Goal: Task Accomplishment & Management: Complete application form

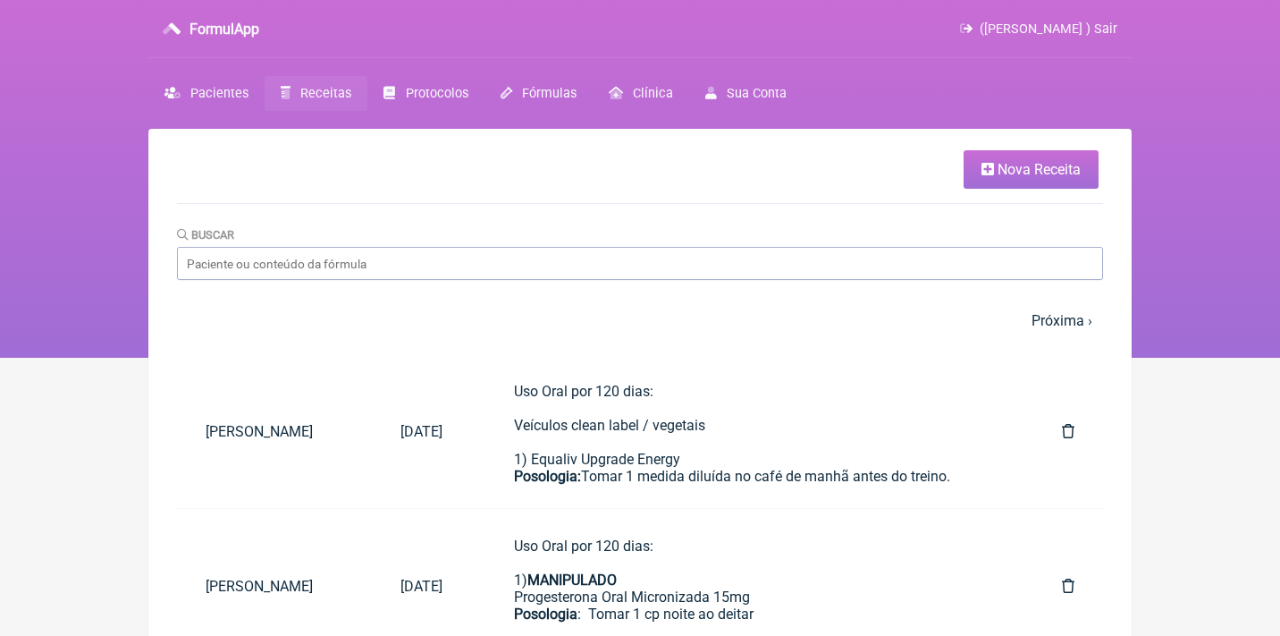
click at [988, 164] on icon at bounding box center [988, 169] width 13 height 14
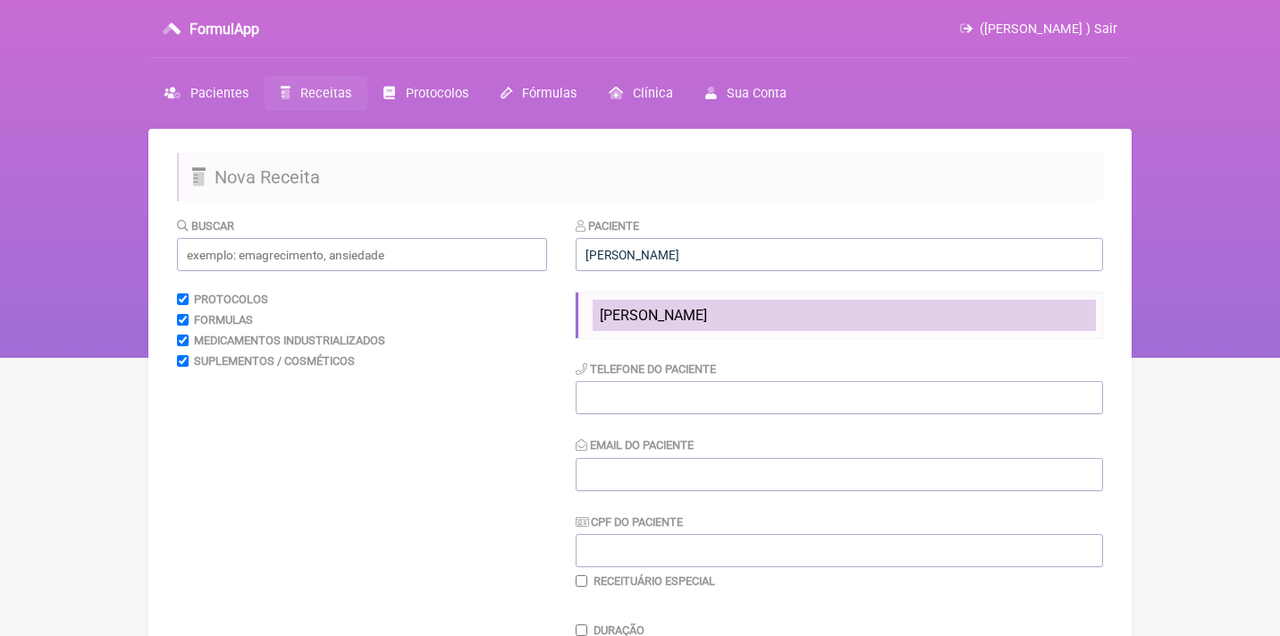
click at [630, 312] on span "[PERSON_NAME]" at bounding box center [653, 315] width 107 height 17
type input "[PERSON_NAME]"
type input "11992162725"
type input "[PERSON_NAME][EMAIL_ADDRESS][DOMAIN_NAME]"
type input "14366876752"
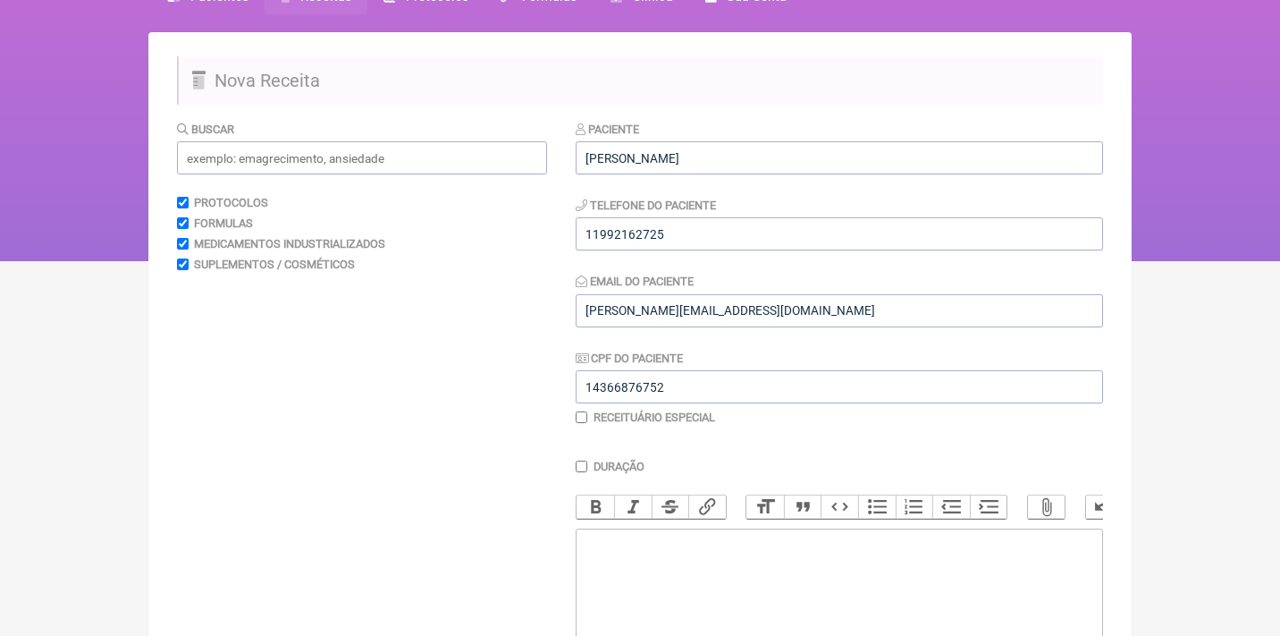
scroll to position [98, 0]
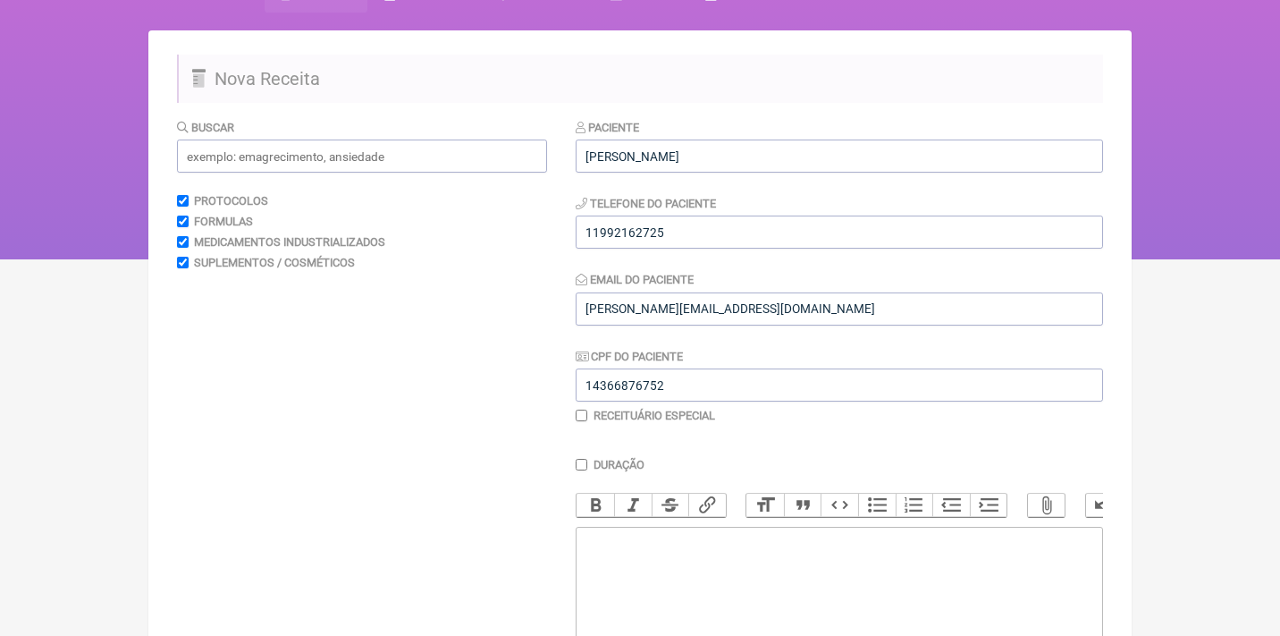
click at [726, 542] on trix-editor at bounding box center [839, 634] width 527 height 215
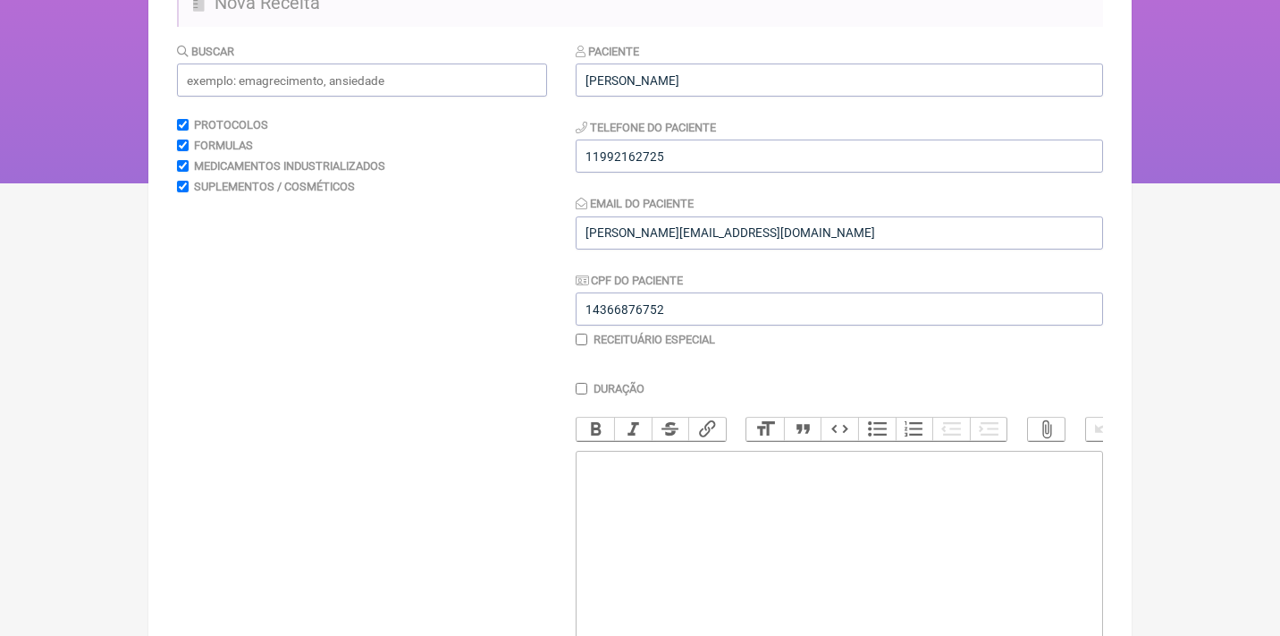
scroll to position [197, 0]
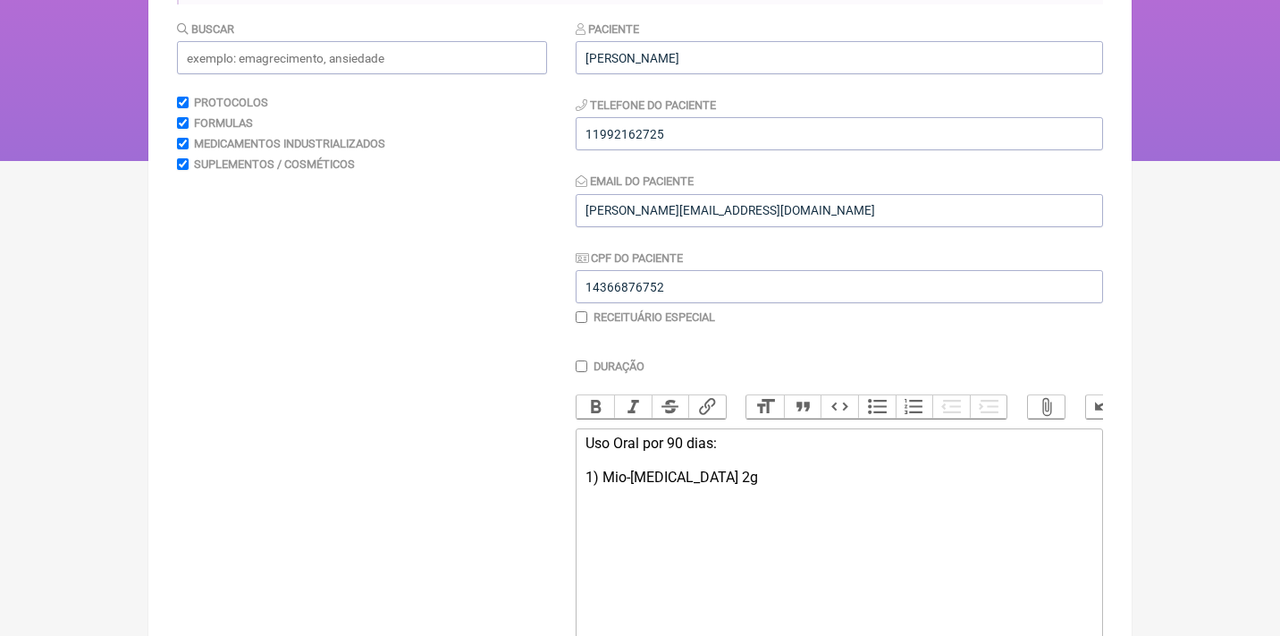
click at [598, 470] on div "Uso Oral por 90 dias: 1) Mio-[MEDICAL_DATA] 2g" at bounding box center [840, 468] width 508 height 68
click at [636, 468] on div "Uso Oral por 90 dias: 1) MANIPULADO Mio-[MEDICAL_DATA] 2g" at bounding box center [840, 476] width 508 height 85
click at [603, 395] on button "Bold" at bounding box center [596, 406] width 38 height 23
click at [693, 497] on div "Uso Oral por 90 dias: 1) MANIPULADO Mio-[MEDICAL_DATA] 2g" at bounding box center [840, 476] width 508 height 85
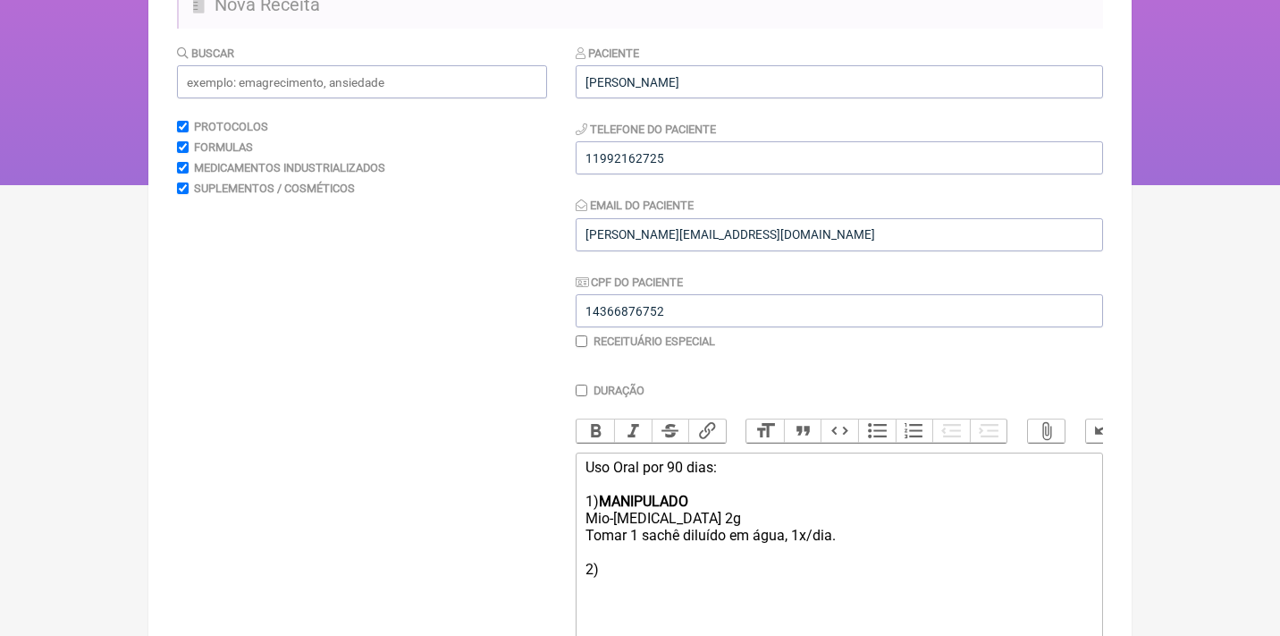
scroll to position [172, 0]
click at [468, 89] on input "text" at bounding box center [362, 82] width 370 height 33
click at [626, 554] on div "Uso Oral por 90 dias: 1) MANIPULADO Mio-[MEDICAL_DATA] 2g Tomar 1 sachê diluído…" at bounding box center [840, 519] width 508 height 119
click at [645, 565] on div "Uso Oral por 90 dias: 1) MANIPULADO Mio-[MEDICAL_DATA] 2g Tomar 1 sachê diluído…" at bounding box center [840, 519] width 508 height 119
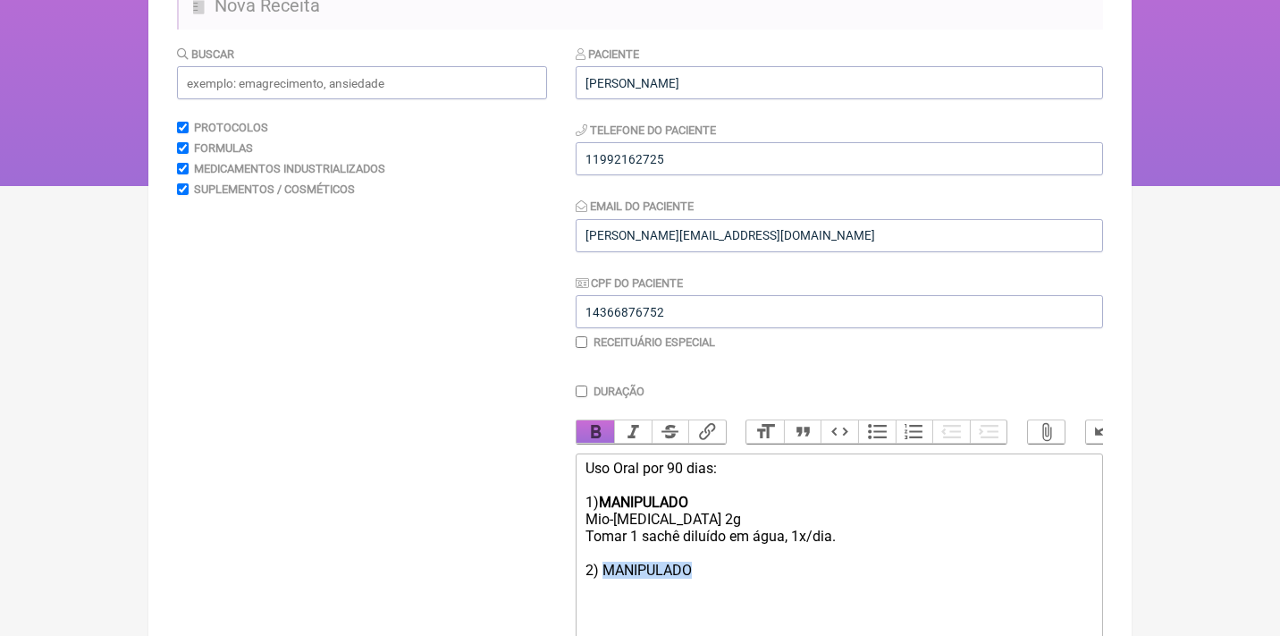
click at [611, 435] on button "Bold" at bounding box center [596, 431] width 38 height 23
click at [733, 573] on trix-editor "Uso Oral por 90 dias: 1) MANIPULADO Mio-[MEDICAL_DATA] 2g Tomar 1 sachê diluído…" at bounding box center [839, 560] width 527 height 215
type trix-editor "<div>Uso Oral por 90 dias:<br><br>1) <strong>MANIPULADO</strong><br>Mio-[MEDICA…"
click at [406, 66] on input "text" at bounding box center [362, 82] width 370 height 33
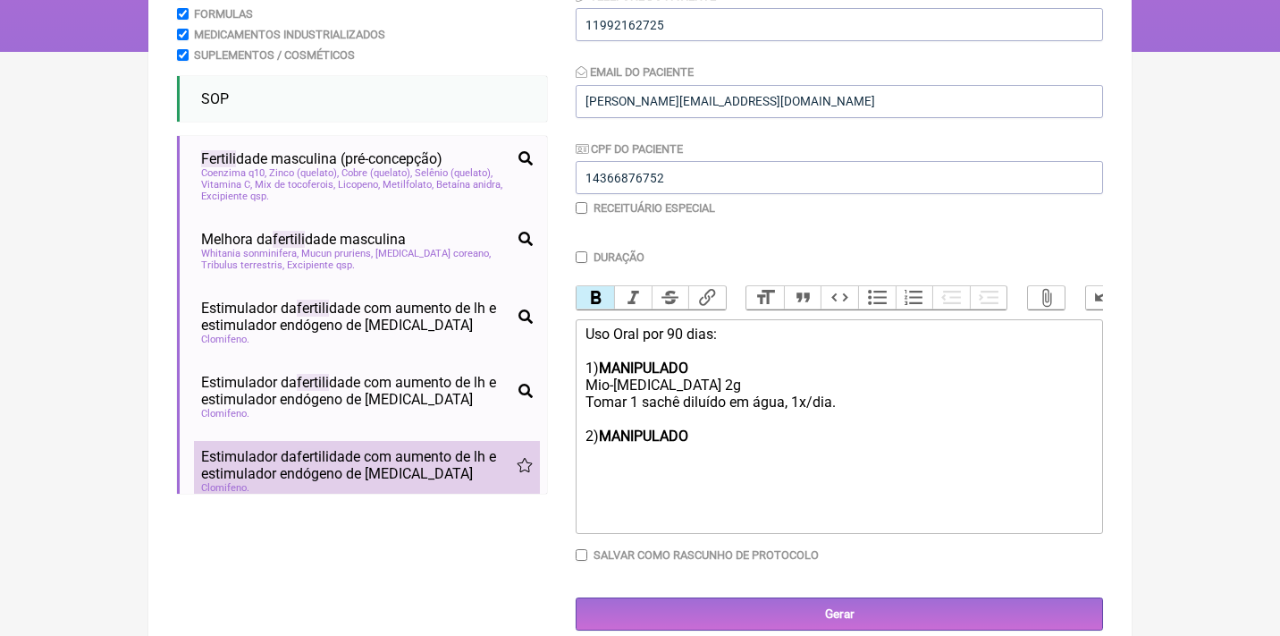
scroll to position [0, 0]
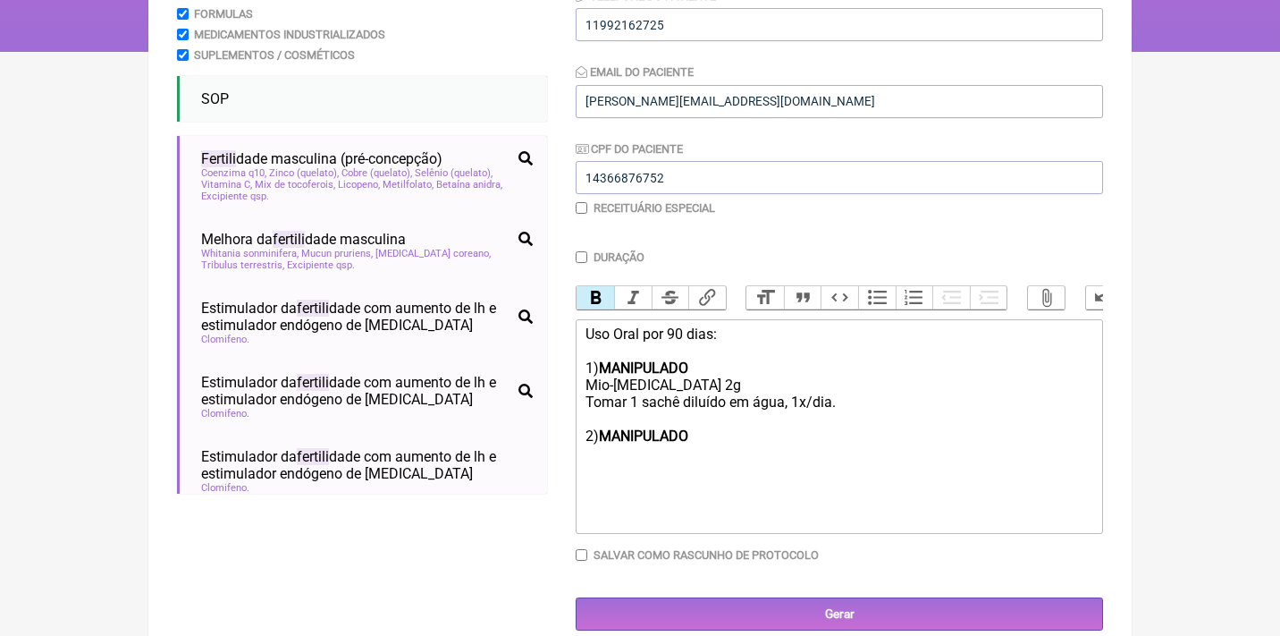
type input "FERTILI"
click at [599, 440] on div "Uso Oral por 90 dias: 1) MANIPULADO Mio-[MEDICAL_DATA] 2g Tomar 1 sachê diluído…" at bounding box center [840, 393] width 508 height 136
drag, startPoint x: 688, startPoint y: 484, endPoint x: 571, endPoint y: 449, distance: 122.2
click at [571, 449] on form "Buscar FERTILI Protocolos Formulas Medicamentos Industrializados Suplementos / …" at bounding box center [640, 271] width 926 height 721
click at [591, 293] on button "Bold" at bounding box center [596, 297] width 38 height 23
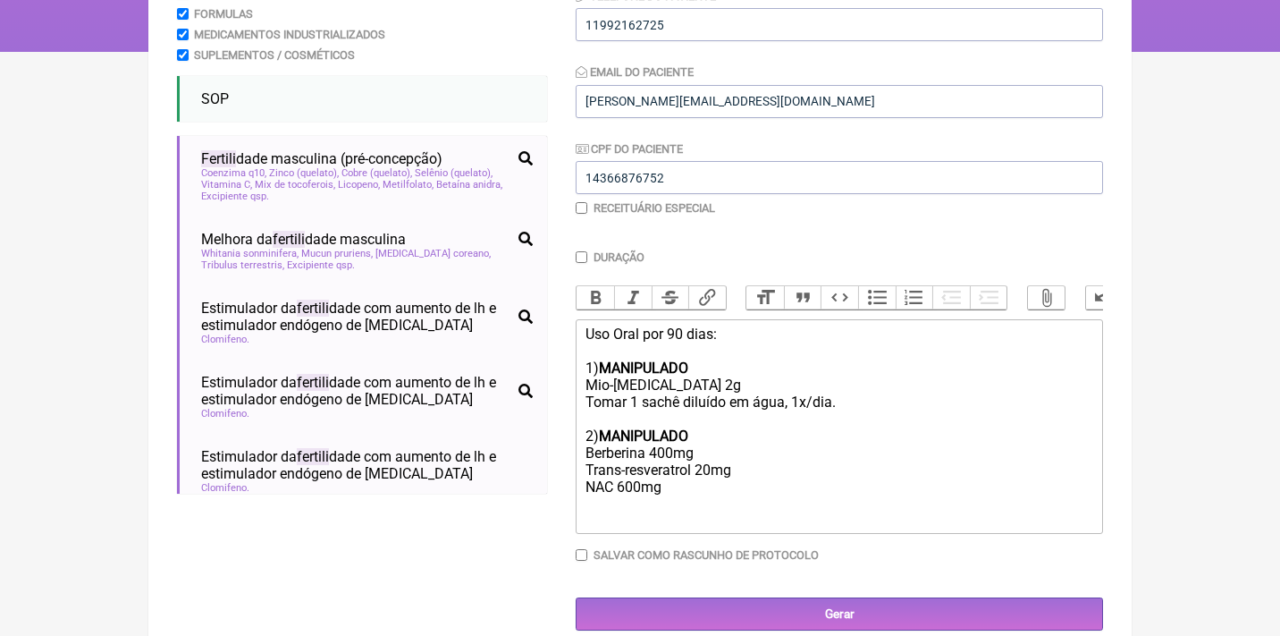
click at [636, 456] on div "Uso Oral por 90 dias: 1) MANIPULADO Mio-[MEDICAL_DATA] 2g Tomar 1 sachê diluído…" at bounding box center [840, 410] width 508 height 170
click at [702, 476] on div "Uso Oral por 90 dias: 1) MANIPULADO Mio-[MEDICAL_DATA] 2g Tomar 1 sachê diluído…" at bounding box center [840, 410] width 508 height 170
click at [661, 443] on div "Uso Oral por 90 dias: 1) MANIPULADO Mio-[MEDICAL_DATA] 2g Tomar 1 sachê diluído…" at bounding box center [840, 418] width 508 height 187
click at [695, 495] on div "Uso Oral por 90 dias: 1) MANIPULADO Mio-[MEDICAL_DATA] 2g Tomar 1 sachê diluído…" at bounding box center [840, 418] width 508 height 187
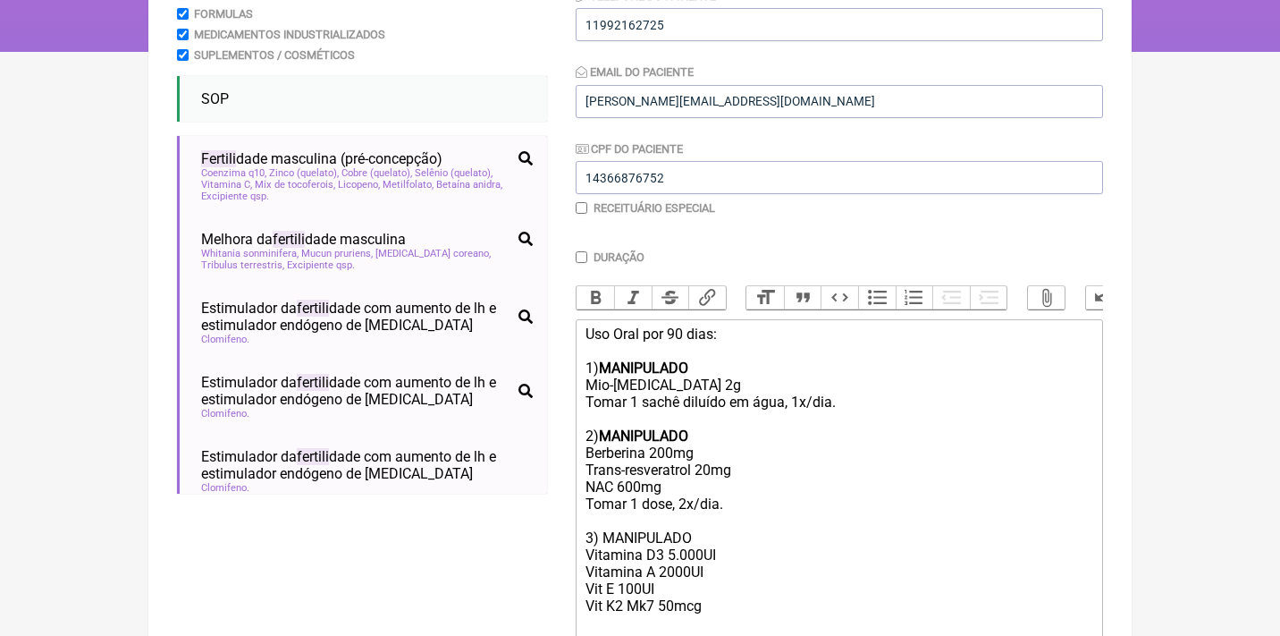
click at [670, 523] on div "Uso Oral por 90 dias: 1) MANIPULADO Mio-[MEDICAL_DATA] 2g Tomar 1 sachê diluído…" at bounding box center [840, 478] width 508 height 306
click at [597, 300] on button "Bold" at bounding box center [596, 297] width 38 height 23
click at [603, 596] on div "Uso Oral por 90 dias: 1) MANIPULADO Mio-[MEDICAL_DATA] 2g Tomar 1 sachê diluído…" at bounding box center [840, 478] width 508 height 306
click at [591, 604] on div "Uso Oral por 90 dias: 1) MANIPULADO Mio-[MEDICAL_DATA] 2g Tomar 1 sachê diluído…" at bounding box center [840, 478] width 508 height 306
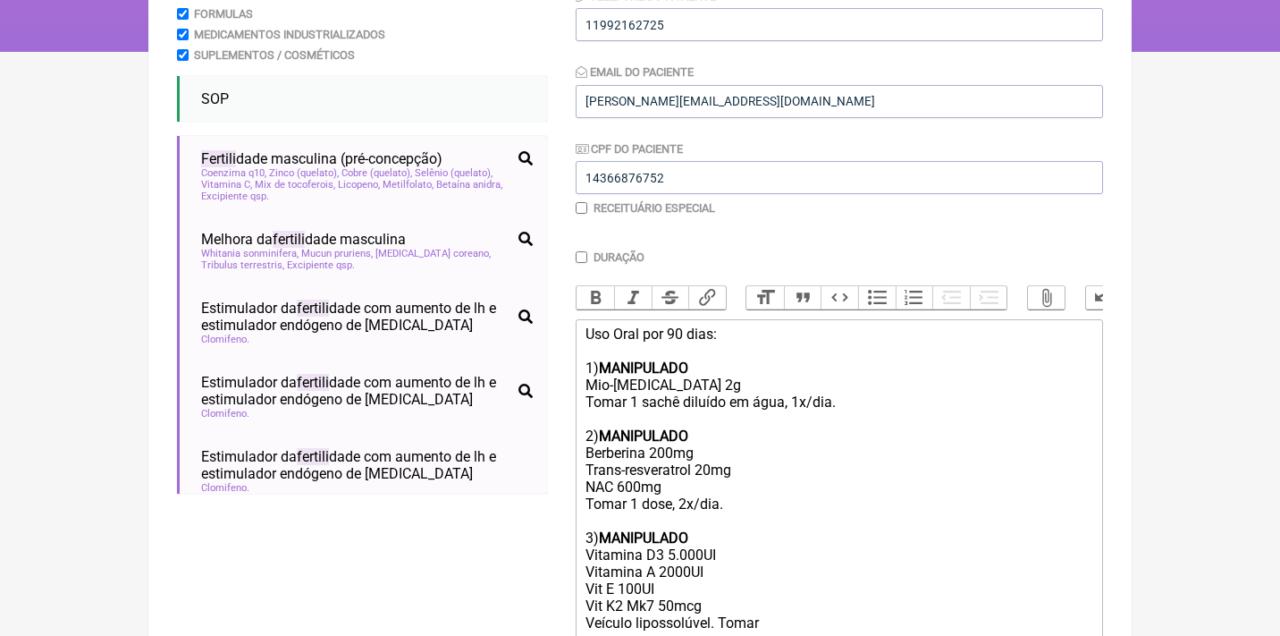
click at [723, 588] on div "Uso Oral por 90 dias: 1) MANIPULADO Mio-[MEDICAL_DATA] 2g Tomar 1 sachê diluído…" at bounding box center [840, 478] width 508 height 306
click at [714, 606] on div "Uso Oral por 90 dias: 1) MANIPULADO Mio-[MEDICAL_DATA] 2g Tomar 1 sachê diluído…" at bounding box center [840, 478] width 508 height 306
click at [778, 330] on div "Uso Oral por 90 dias: 1) MANIPULADO Mio-[MEDICAL_DATA] 2g Tomar 1 sachê diluído…" at bounding box center [840, 486] width 508 height 323
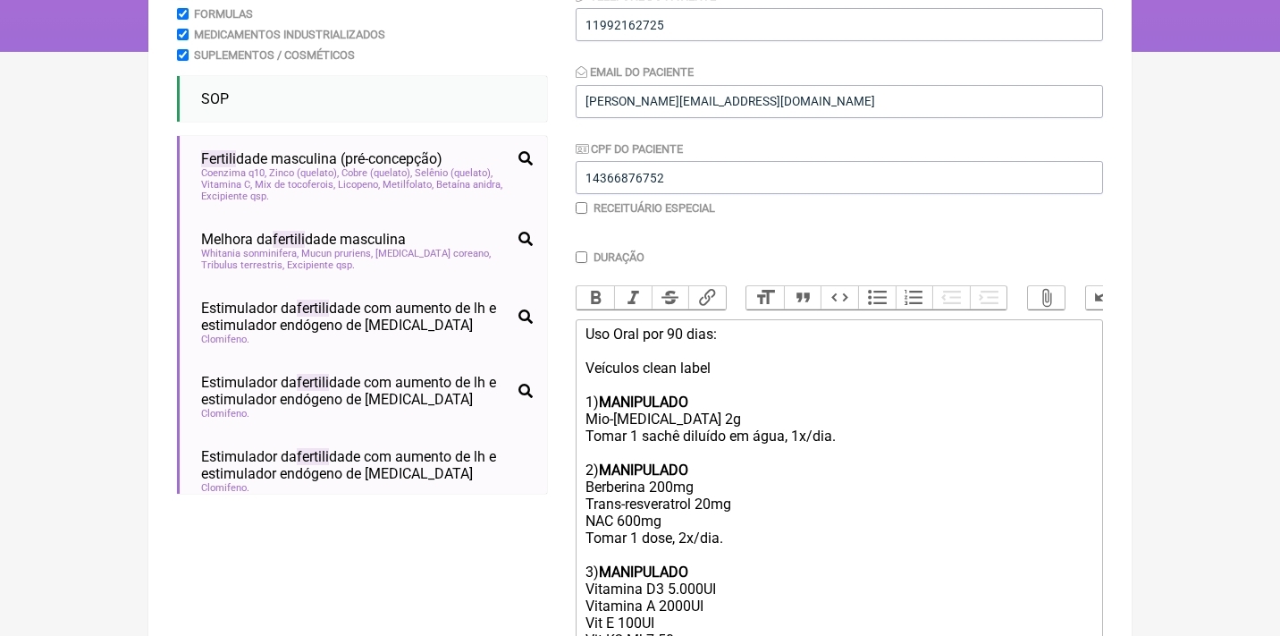
click at [645, 359] on div "Uso Oral por 90 dias: Veículos clean label 1) MANIPULADO Mio-[MEDICAL_DATA] 2g …" at bounding box center [840, 503] width 508 height 357
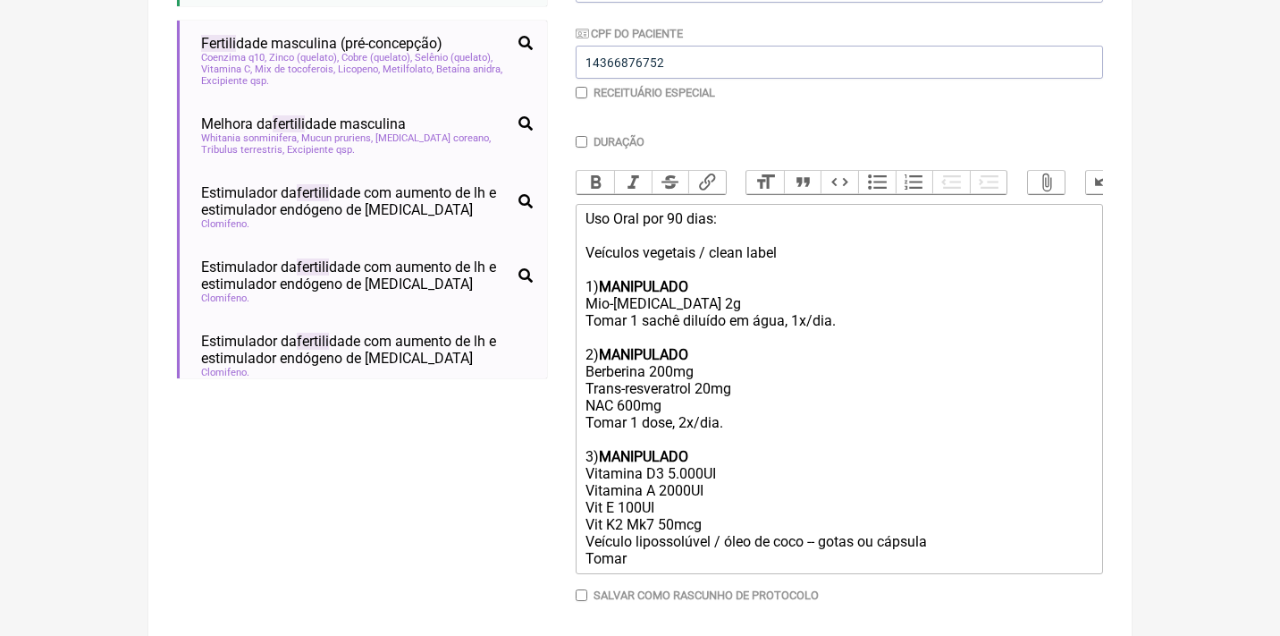
scroll to position [454, 0]
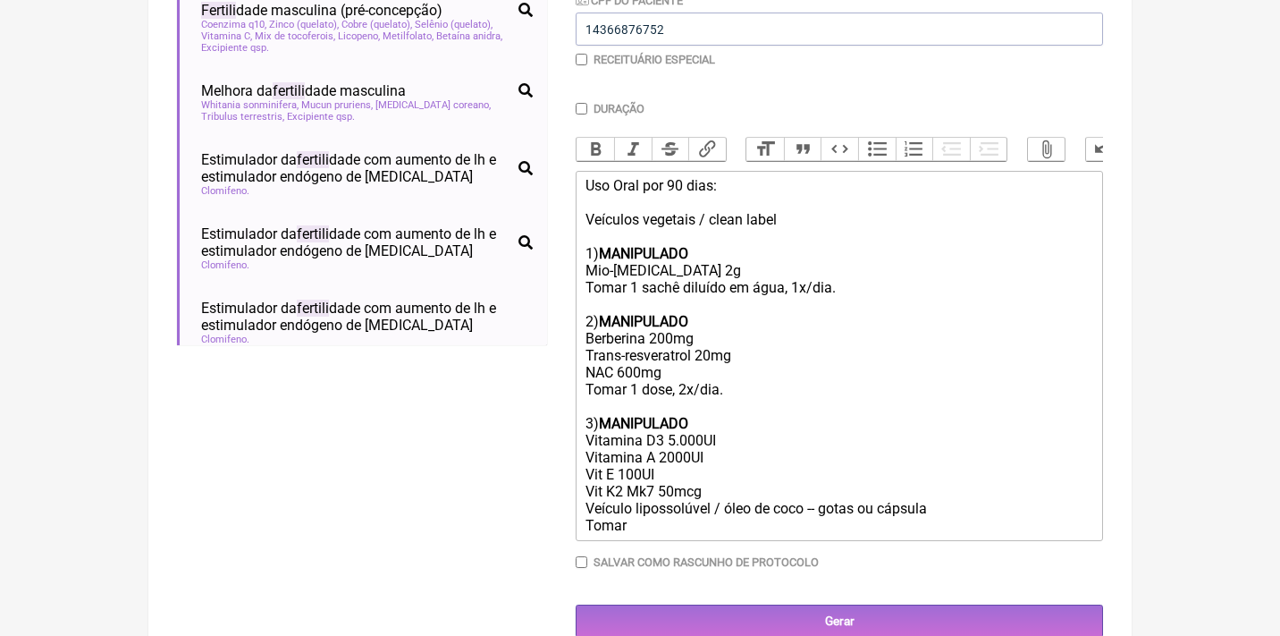
click at [712, 500] on div "Uso Oral por 90 dias: Veículos vegetais / clean label 1) MANIPULADO Mio-[MEDICA…" at bounding box center [840, 355] width 508 height 357
click at [669, 510] on div "Uso Oral por 90 dias: Veículos vegetais / clean label 1) MANIPULADO Mio-[MEDICA…" at bounding box center [840, 355] width 508 height 357
click at [919, 502] on div "Uso Oral por 90 dias: Veículos vegetais / clean label 1) MANIPULADO Mio-[MEDICA…" at bounding box center [840, 355] width 508 height 357
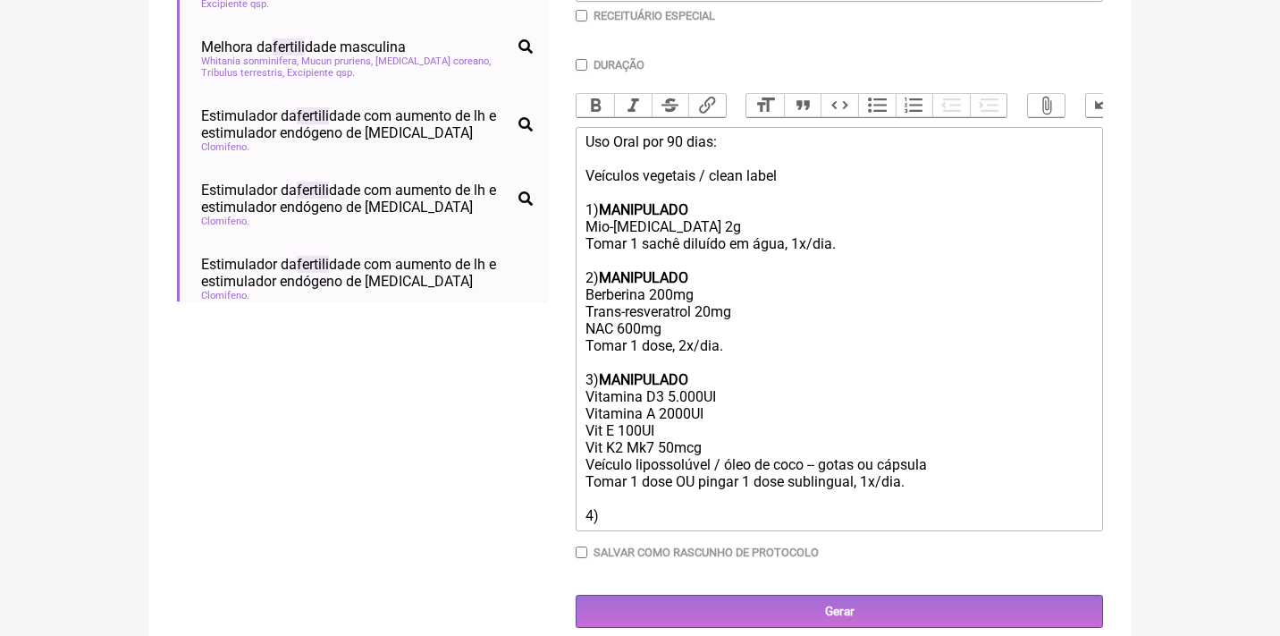
scroll to position [496, 0]
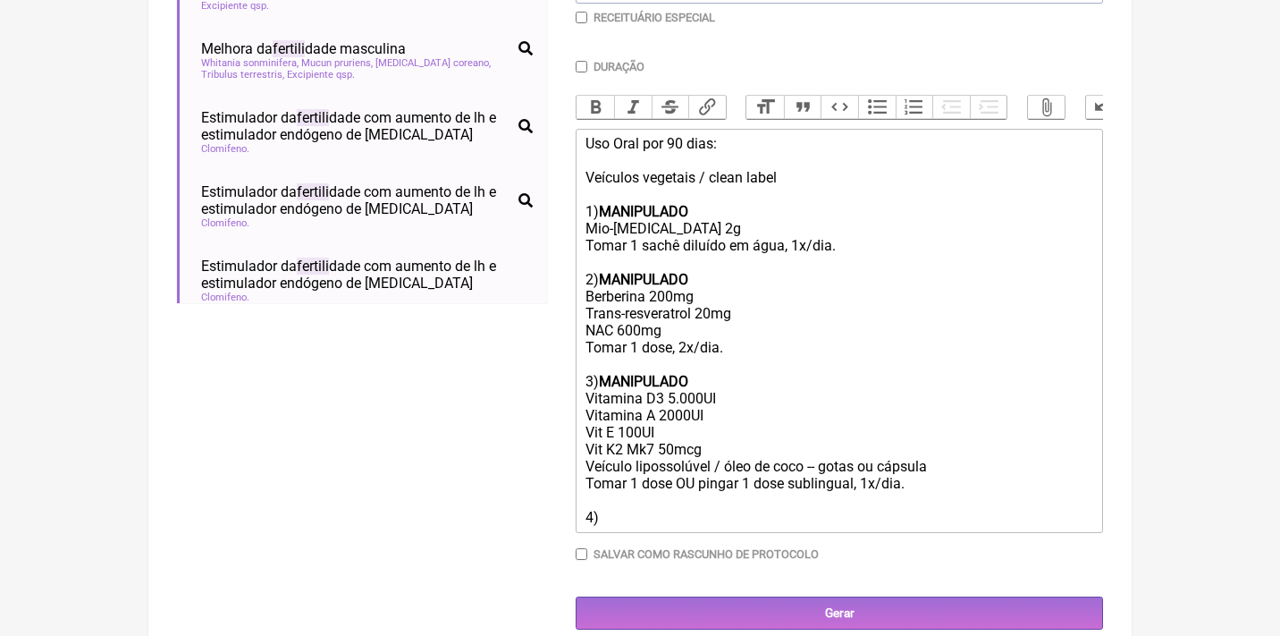
click at [671, 314] on div "Uso Oral por 90 dias: Veículos vegetais / clean label 1) MANIPULADO Mio-[MEDICA…" at bounding box center [840, 330] width 508 height 391
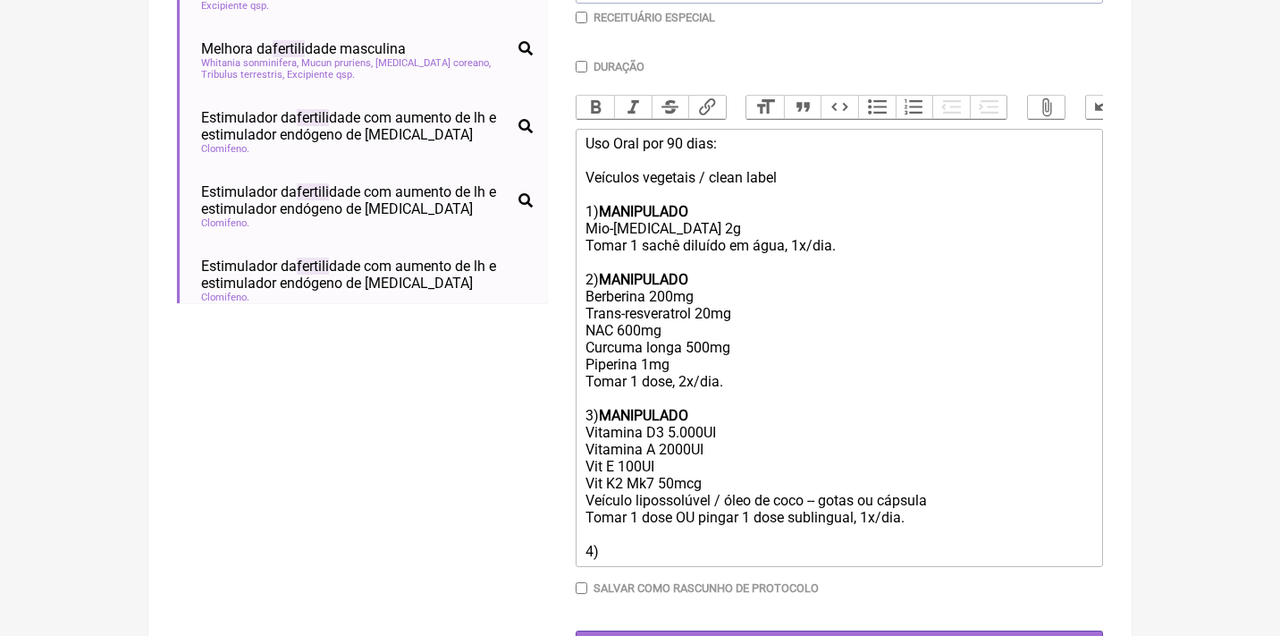
click at [628, 527] on div "Uso Oral por 90 dias: Veículos vegetais / clean label 1) MANIPULADO Mio-[MEDICA…" at bounding box center [840, 347] width 508 height 425
click at [628, 530] on div "Uso Oral por 90 dias: Veículos vegetais / clean label 1) MANIPULADO Mio-[MEDICA…" at bounding box center [840, 347] width 508 height 425
click at [593, 108] on button "Bold" at bounding box center [596, 107] width 38 height 23
click at [727, 519] on div "Uso Oral por 90 dias: Veículos vegetais / clean label 1) MANIPULADO Mio-[MEDICA…" at bounding box center [840, 347] width 508 height 425
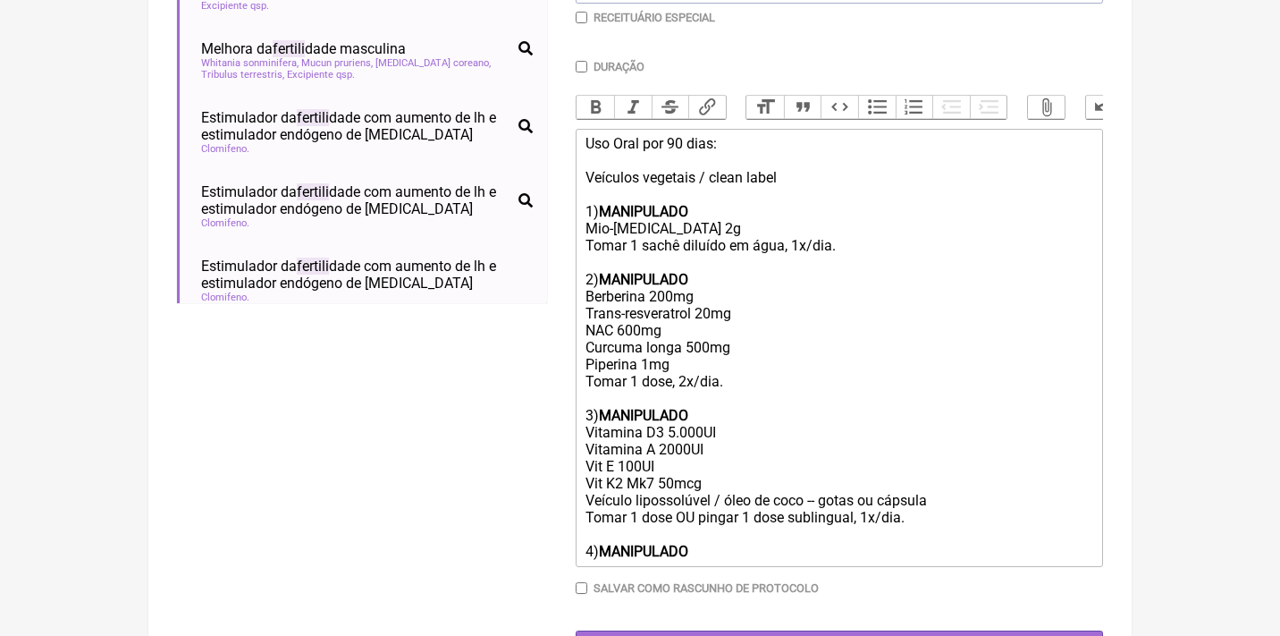
click at [729, 526] on div "Uso Oral por 90 dias: Veículos vegetais / clean label 1) MANIPULADO Mio-[MEDICA…" at bounding box center [840, 347] width 508 height 425
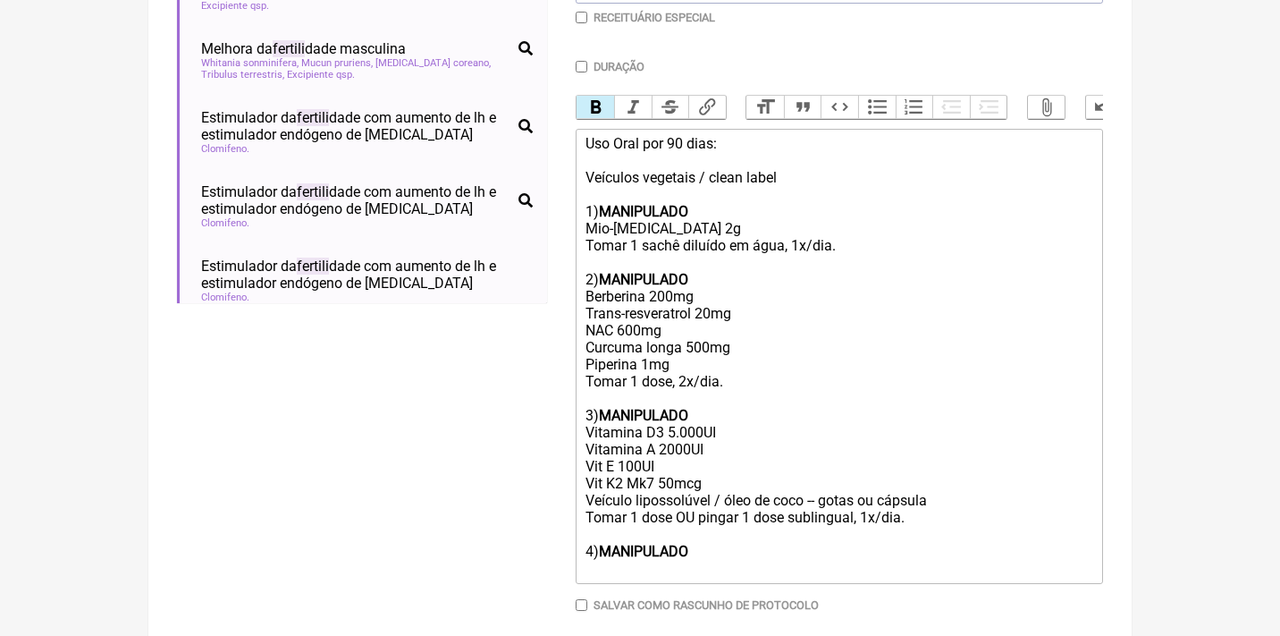
click at [600, 97] on button "Bold" at bounding box center [596, 107] width 38 height 23
click at [599, 113] on button "Bold" at bounding box center [596, 107] width 38 height 23
type trix-editor "<div>Uso Oral por 90 dias:<br><br>Veículos vegetais / clean label <br><br>1) <s…"
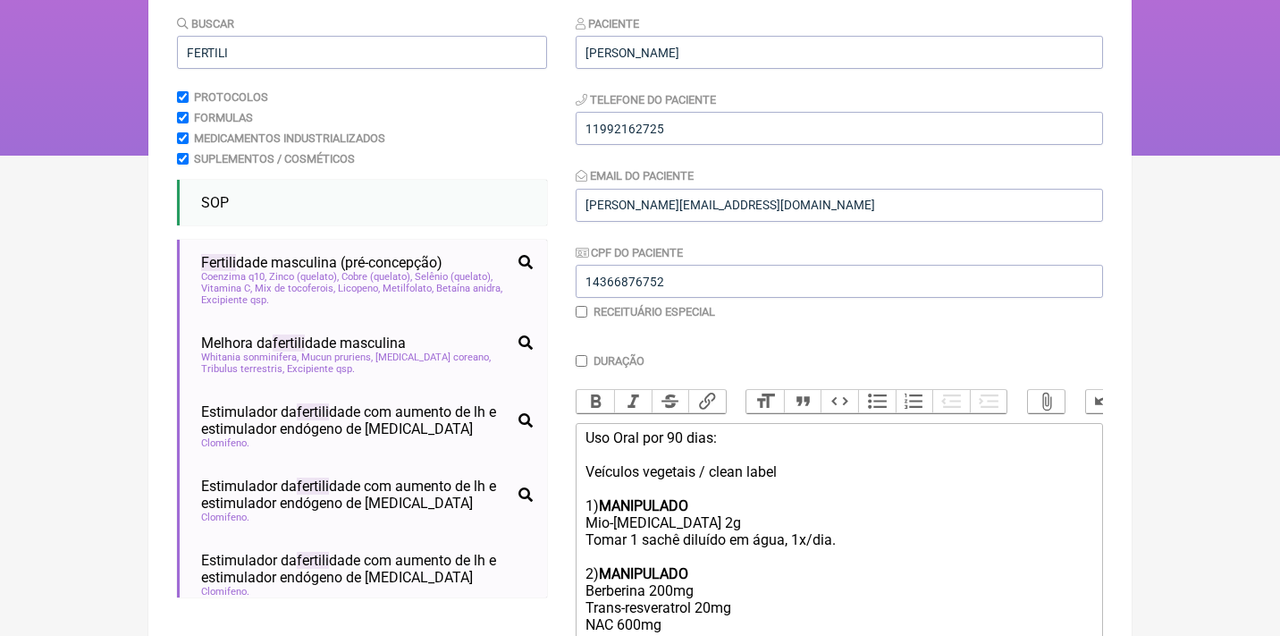
scroll to position [123, 0]
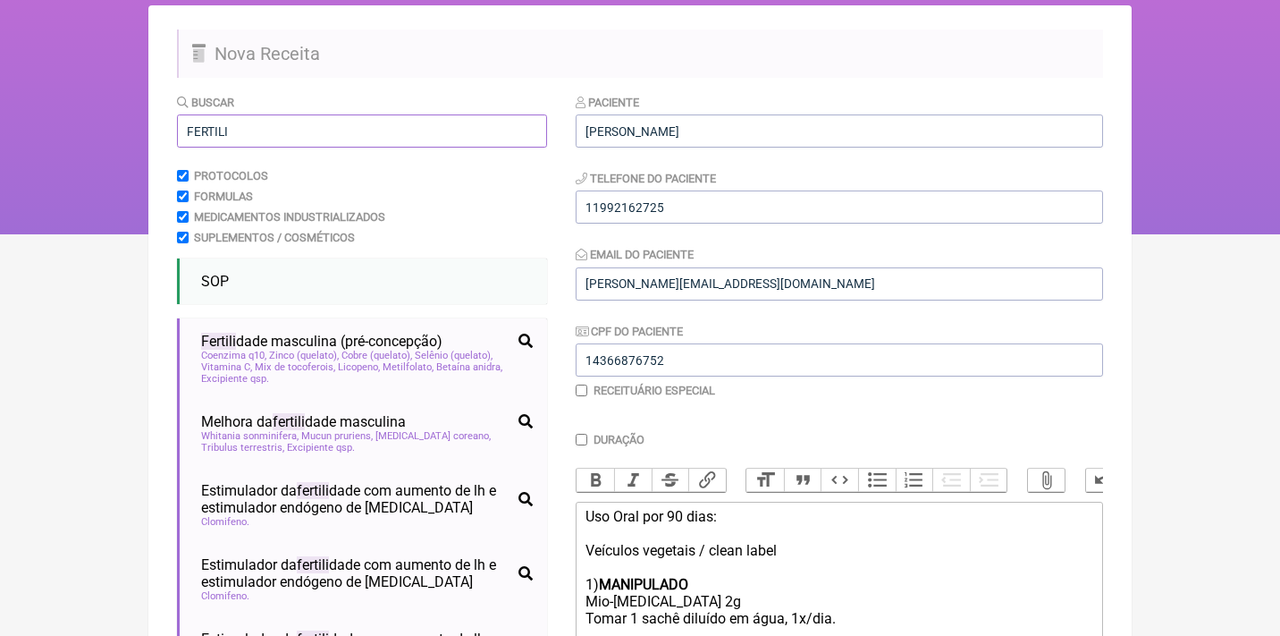
drag, startPoint x: 296, startPoint y: 130, endPoint x: 92, endPoint y: 123, distance: 203.9
click at [95, 127] on div "FormulApp ([PERSON_NAME] ) Sair [GEOGRAPHIC_DATA] Receitas Protocolos Fórmulas …" at bounding box center [640, 56] width 1280 height 358
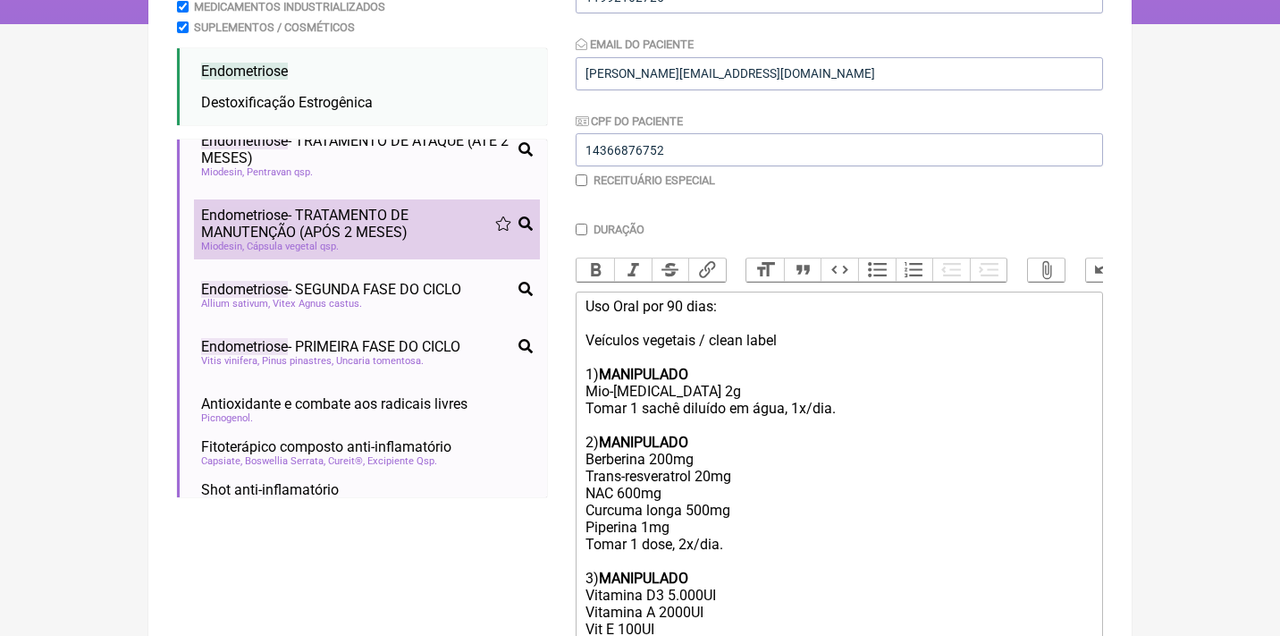
scroll to position [45, 0]
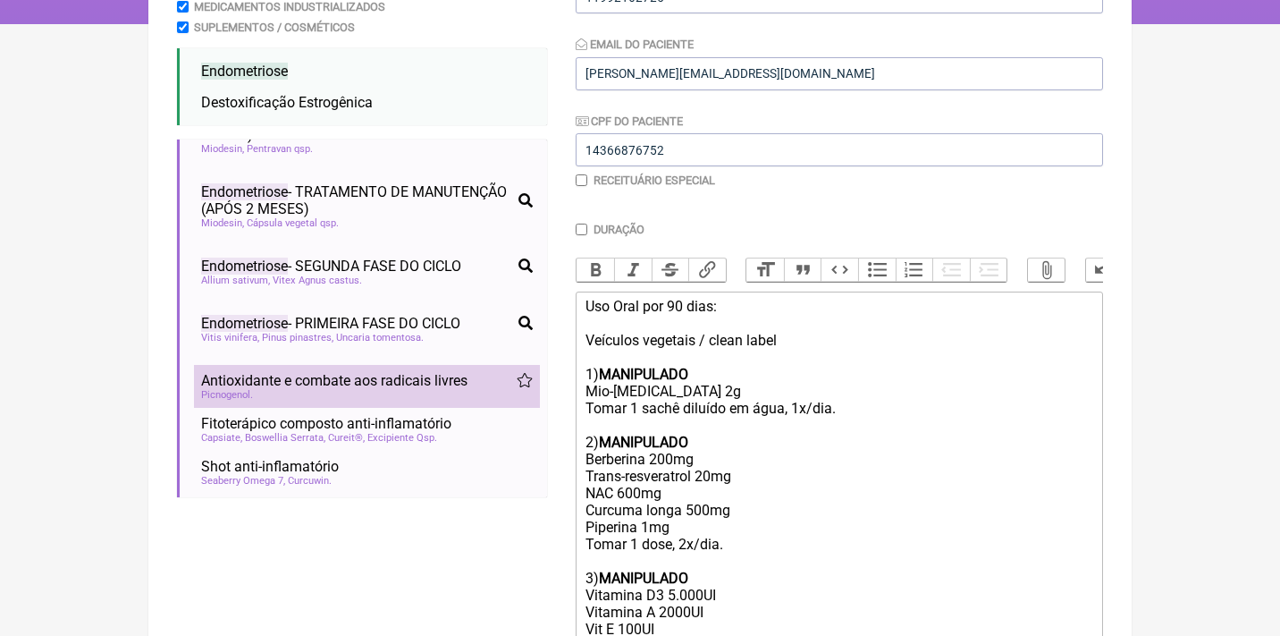
type input "endometriose"
click at [419, 389] on div "Picnogenol" at bounding box center [367, 395] width 332 height 12
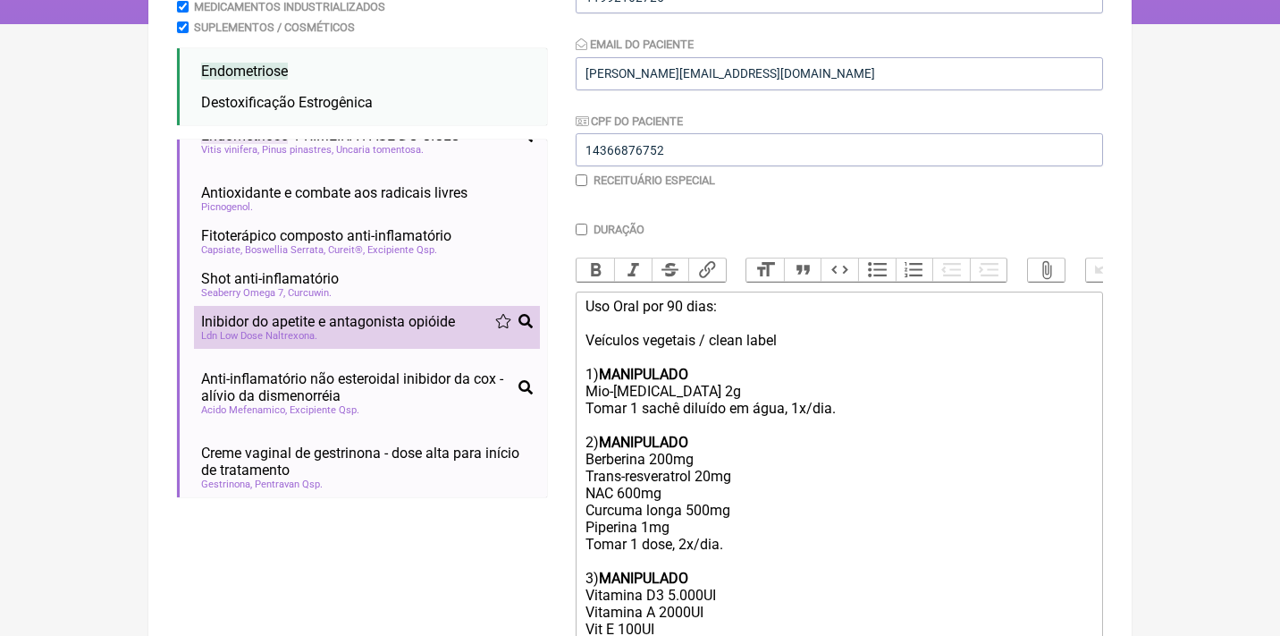
scroll to position [239, 0]
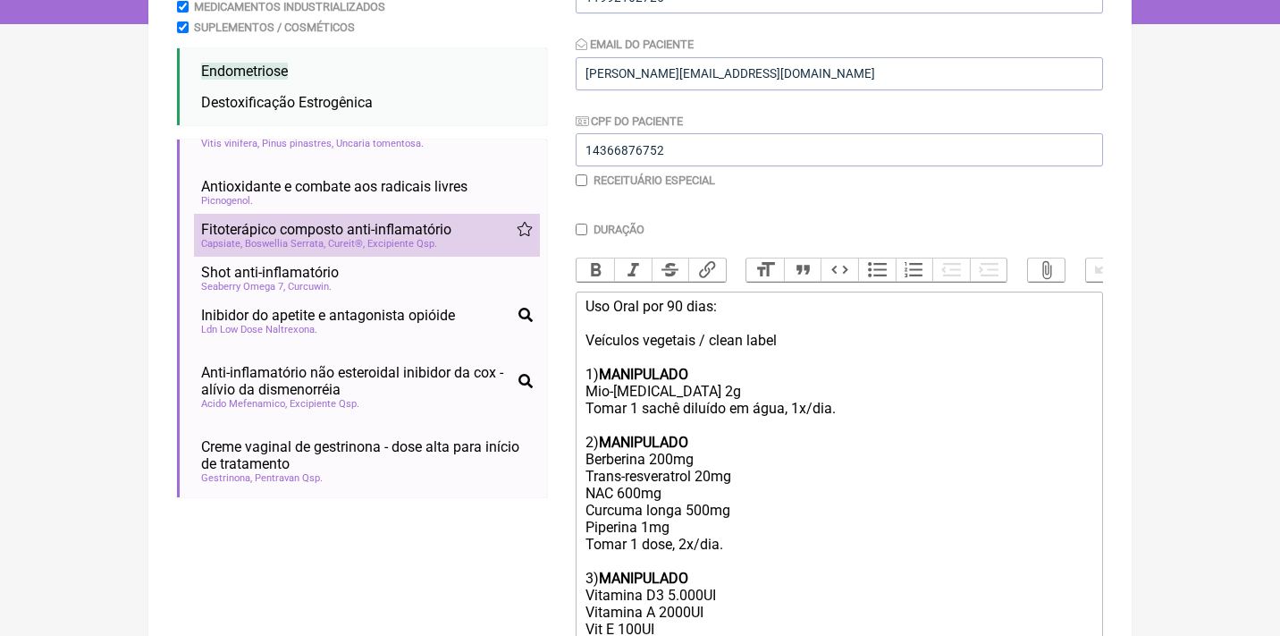
click at [467, 238] on div "Capsiate Boswellia Serrata Cureit® Excipiente Qsp" at bounding box center [367, 244] width 332 height 12
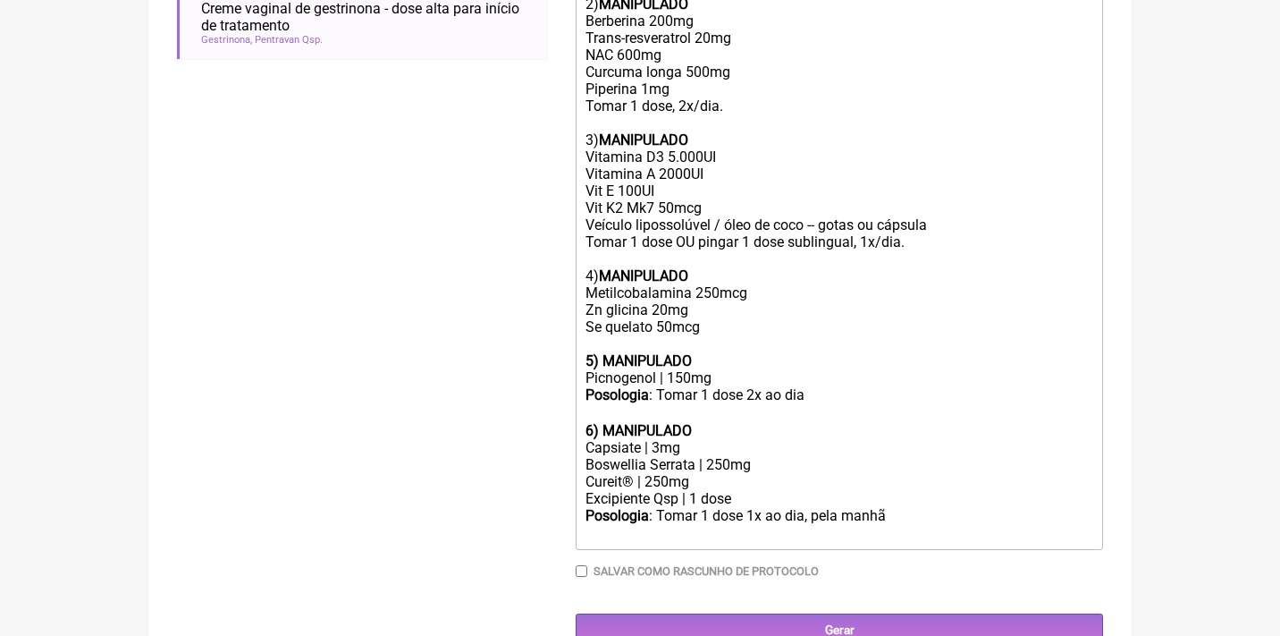
scroll to position [770, 0]
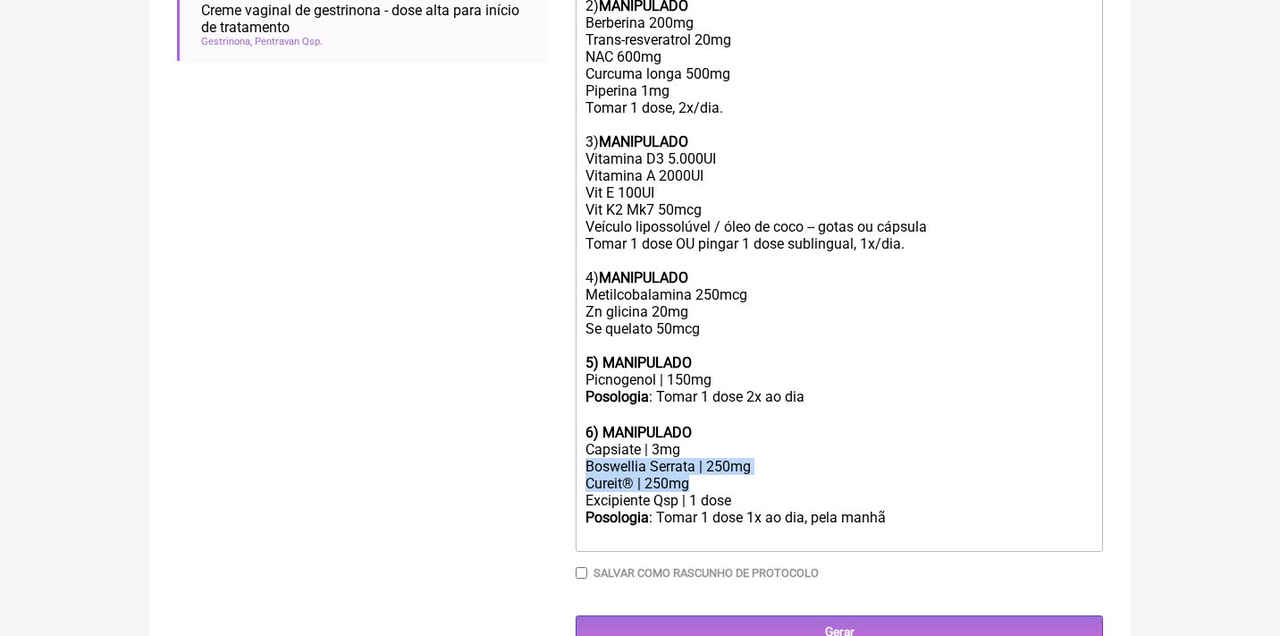
drag, startPoint x: 702, startPoint y: 444, endPoint x: 556, endPoint y: 431, distance: 146.3
click at [559, 434] on form "Buscar endometriose Protocolos Formulas Medicamentos Industrializados Suplement…" at bounding box center [640, 47] width 926 height 1201
click at [621, 475] on div "Cureit® | 250mg" at bounding box center [840, 483] width 508 height 17
drag, startPoint x: 713, startPoint y: 450, endPoint x: 582, endPoint y: 450, distance: 131.4
click at [586, 475] on div "Cureit® | 250mg" at bounding box center [840, 483] width 508 height 17
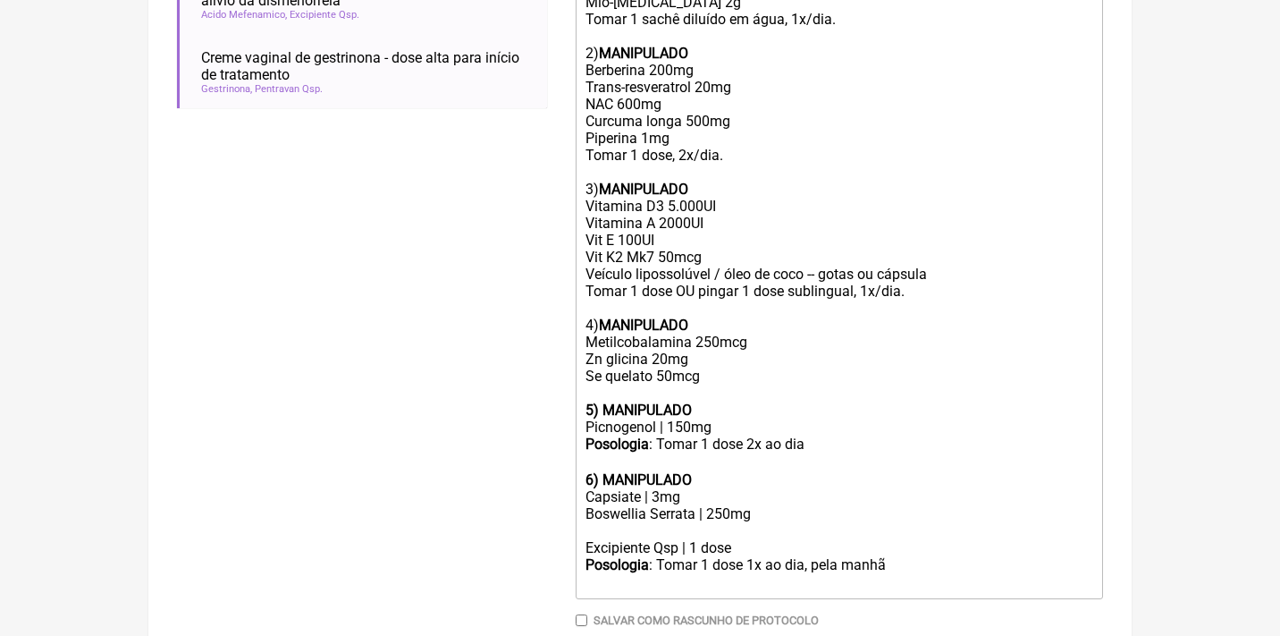
scroll to position [727, 0]
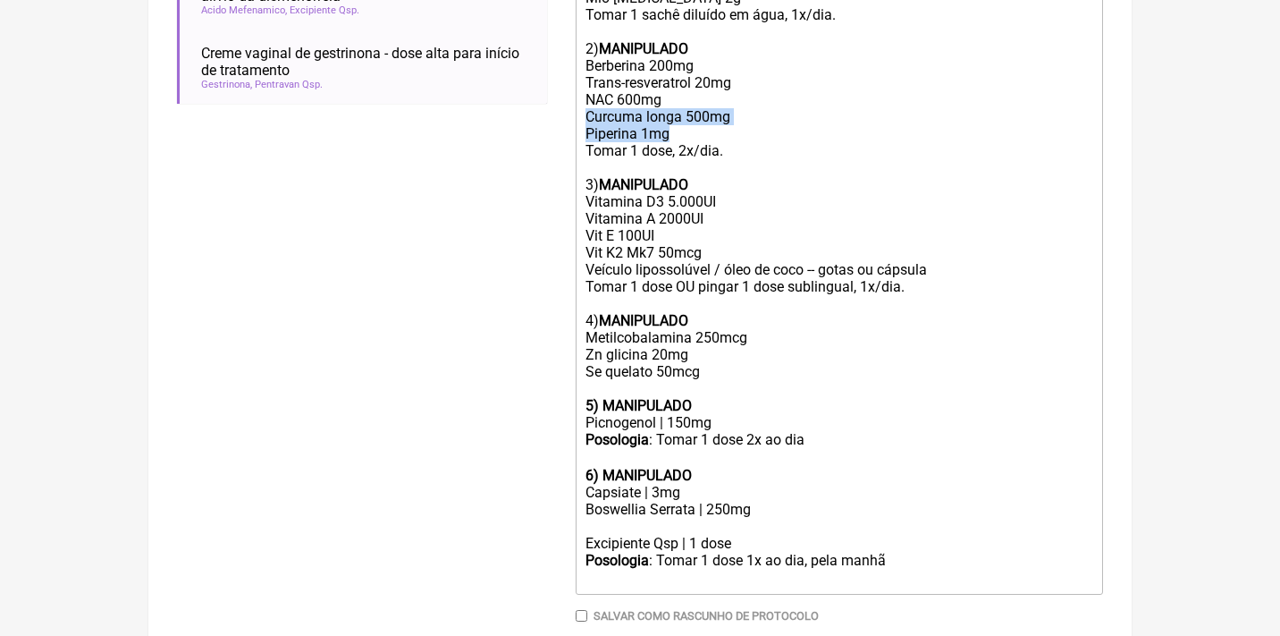
drag, startPoint x: 682, startPoint y: 123, endPoint x: 578, endPoint y: 104, distance: 106.4
click at [578, 104] on trix-editor "Uso Oral por 90 dias: Veículos vegetais / clean label 1) MANIPULADO Mio-[MEDICA…" at bounding box center [839, 246] width 527 height 696
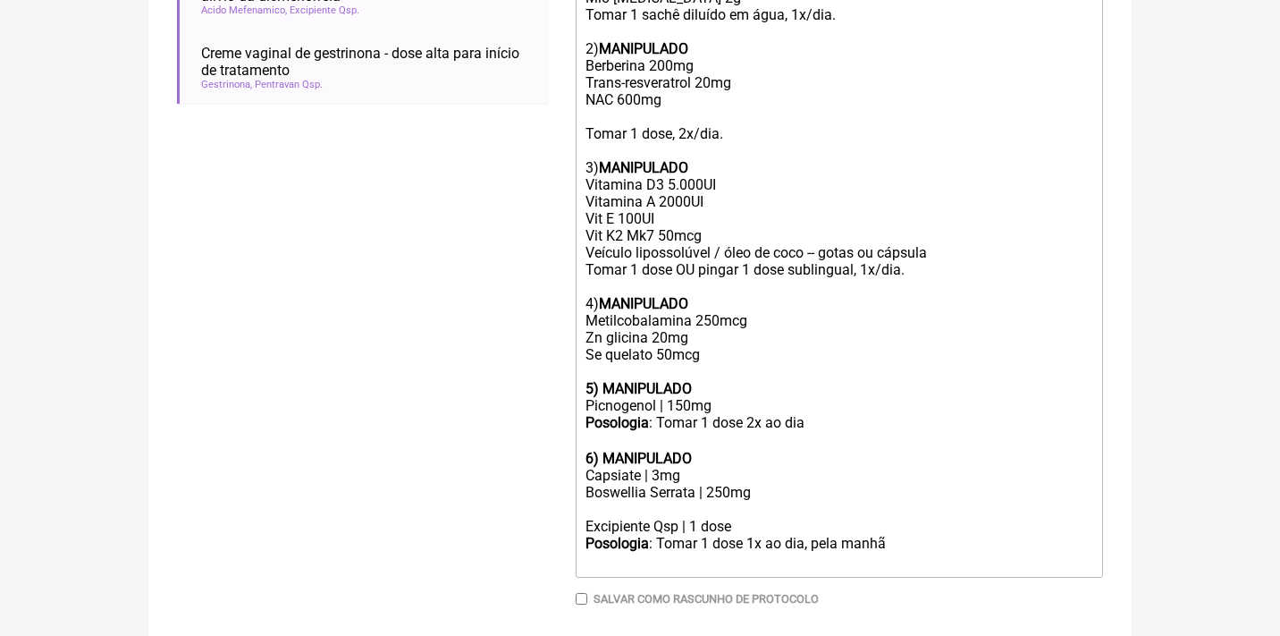
paste trix-editor "Cureit® | 250mg"
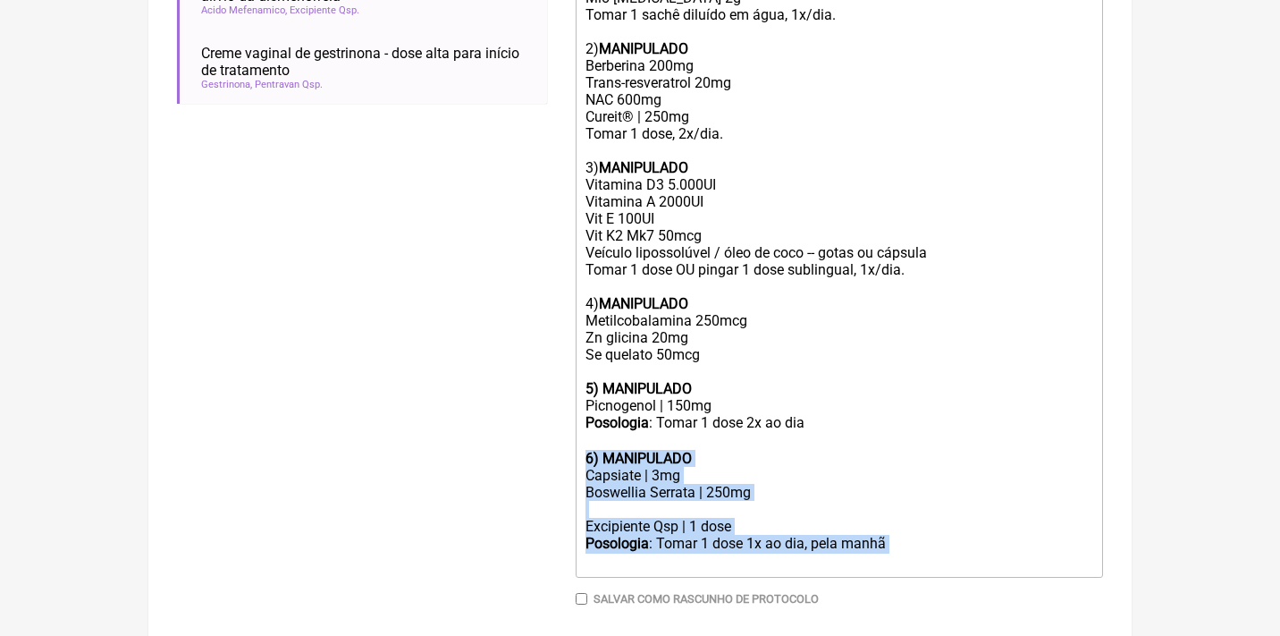
drag, startPoint x: 906, startPoint y: 502, endPoint x: 552, endPoint y: 424, distance: 363.3
click at [552, 426] on form "Buscar endometriose Protocolos Formulas Medicamentos Industrializados Suplement…" at bounding box center [640, 82] width 926 height 1185
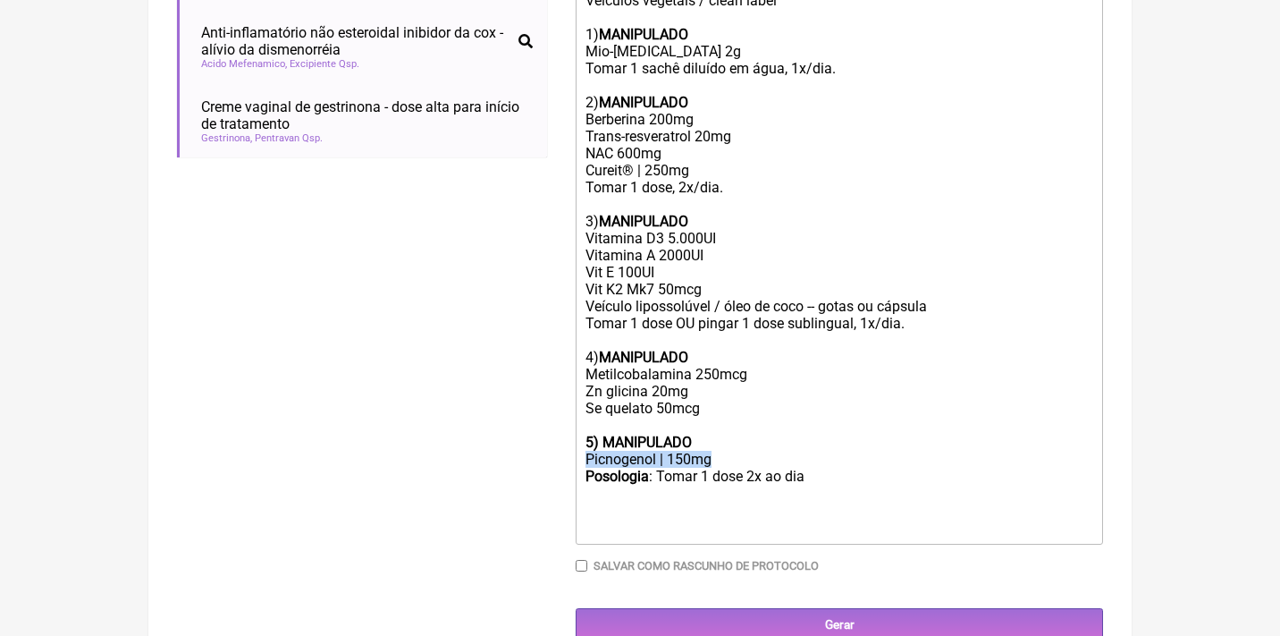
drag, startPoint x: 723, startPoint y: 431, endPoint x: 558, endPoint y: 428, distance: 165.4
click at [561, 432] on form "Buscar endometriose Protocolos Formulas Medicamentos Industrializados Suplement…" at bounding box center [640, 92] width 926 height 1098
click at [702, 158] on div "Uso Oral por 90 dias: Veículos vegetais / clean label 1) MANIPULADO Mio-[MEDICA…" at bounding box center [840, 196] width 508 height 476
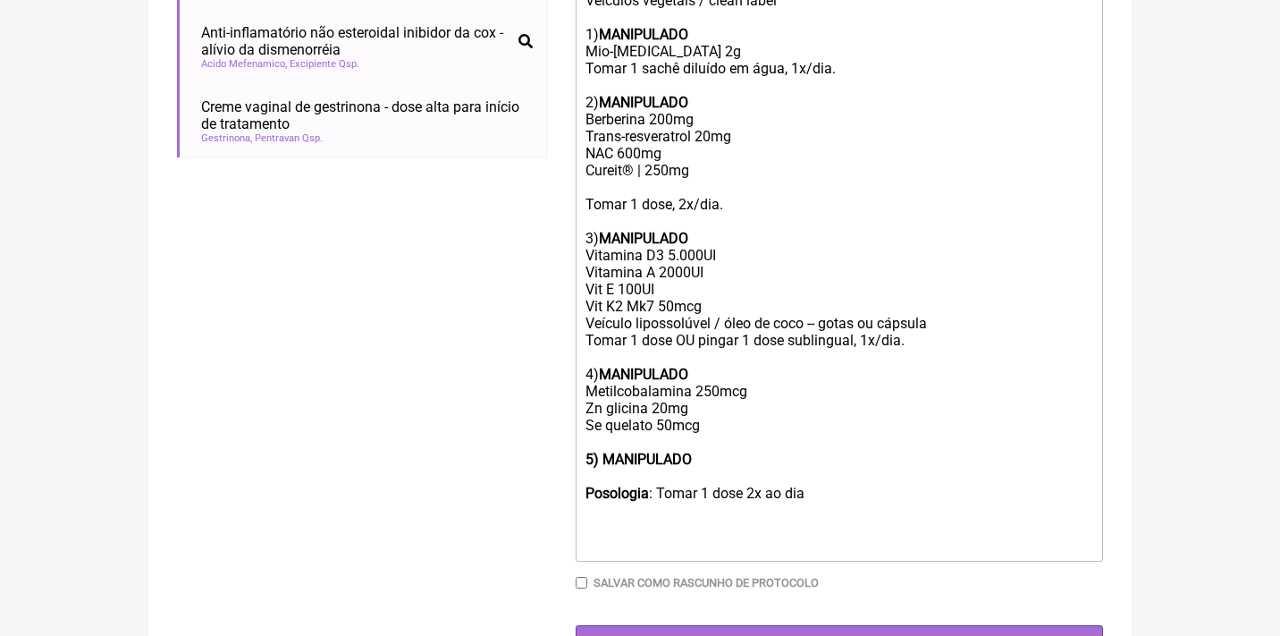
paste trix-editor "Picnogenol | 150mg"
drag, startPoint x: 836, startPoint y: 473, endPoint x: 578, endPoint y: 465, distance: 258.5
click at [578, 466] on trix-editor "Uso Oral por 90 dias: Veículos vegetais / clean label 1) MANIPULADO Mio-[MEDICA…" at bounding box center [839, 257] width 527 height 610
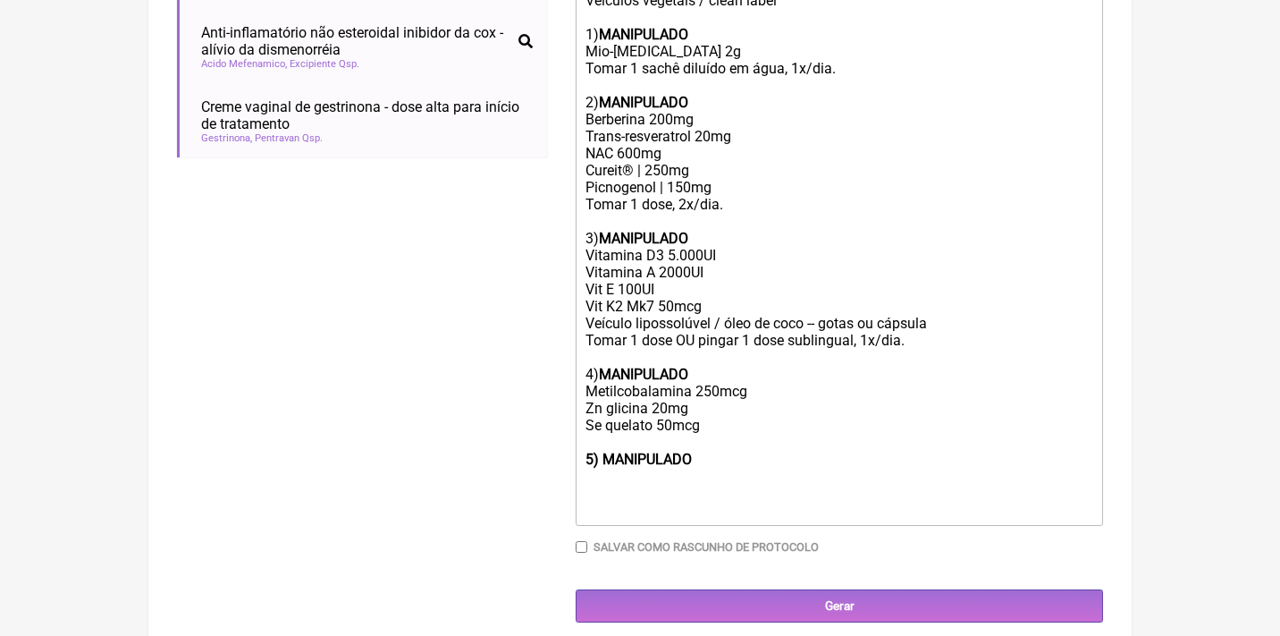
scroll to position [657, 0]
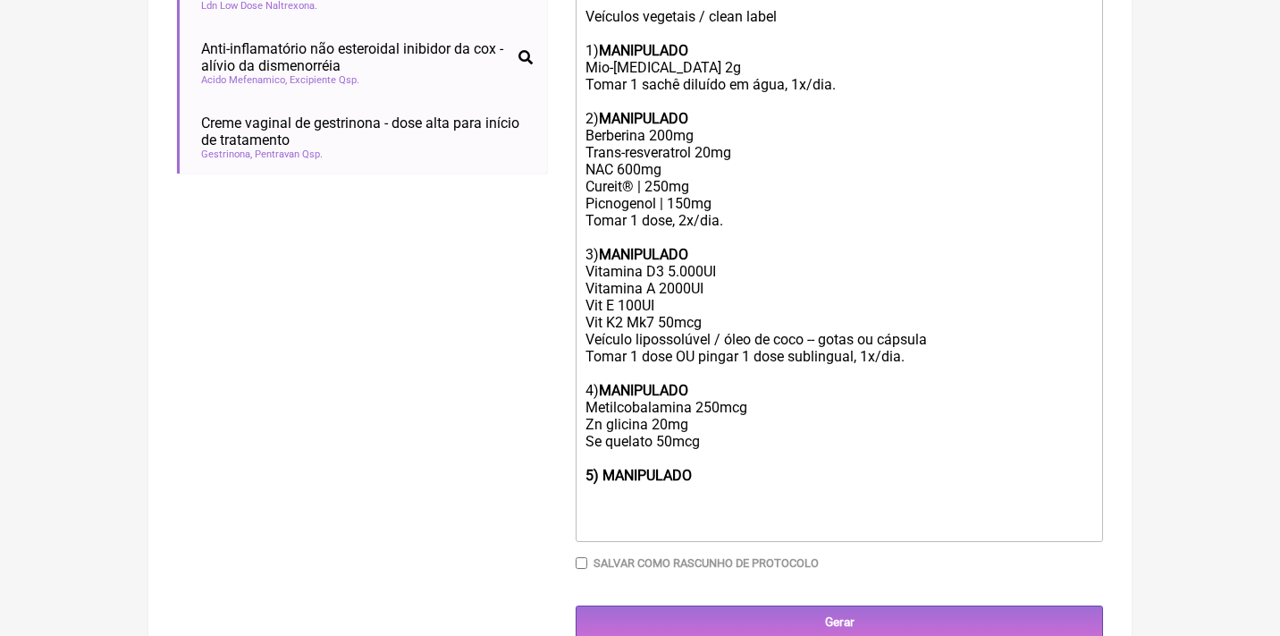
click at [698, 426] on div "Uso Oral por 90 dias: Veículos vegetais / clean label 1) MANIPULADO Mio-[MEDICA…" at bounding box center [840, 220] width 508 height 493
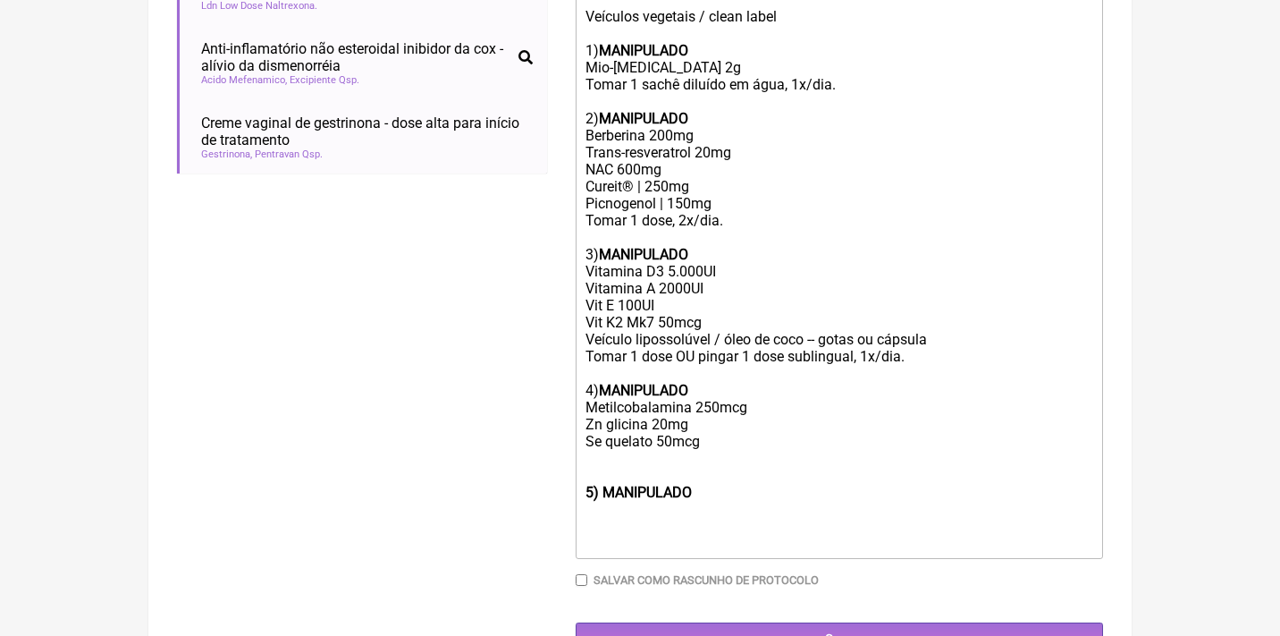
type trix-editor "<div>Uso Oral por 90 dias:<br><br>Veículos vegetais / clean label <br><br>1) <s…"
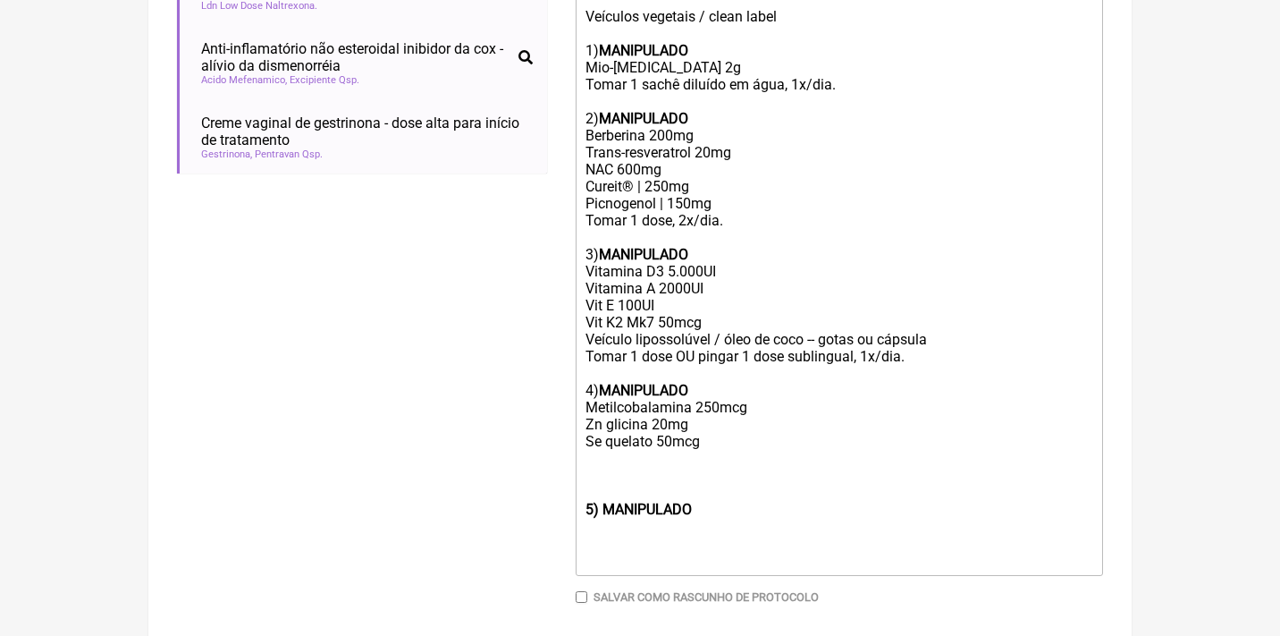
click at [600, 426] on div "Uso Oral por 90 dias: Veículos vegetais / clean label 1) MANIPULADO Mio-[MEDICA…" at bounding box center [840, 237] width 508 height 527
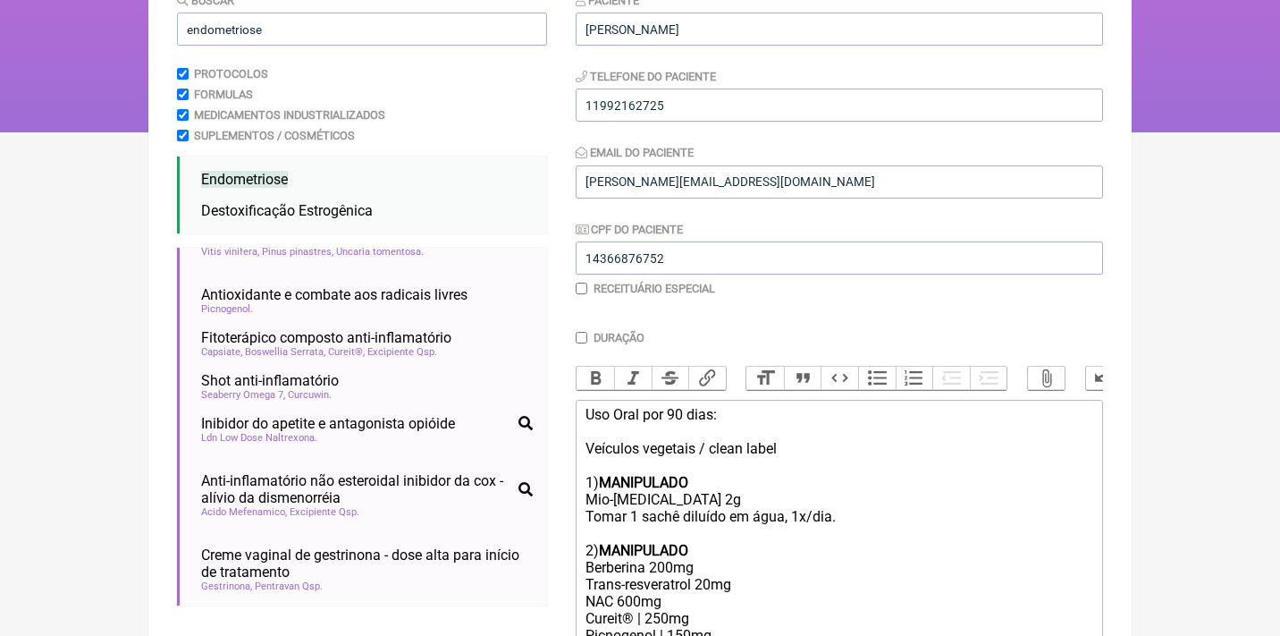
scroll to position [198, 0]
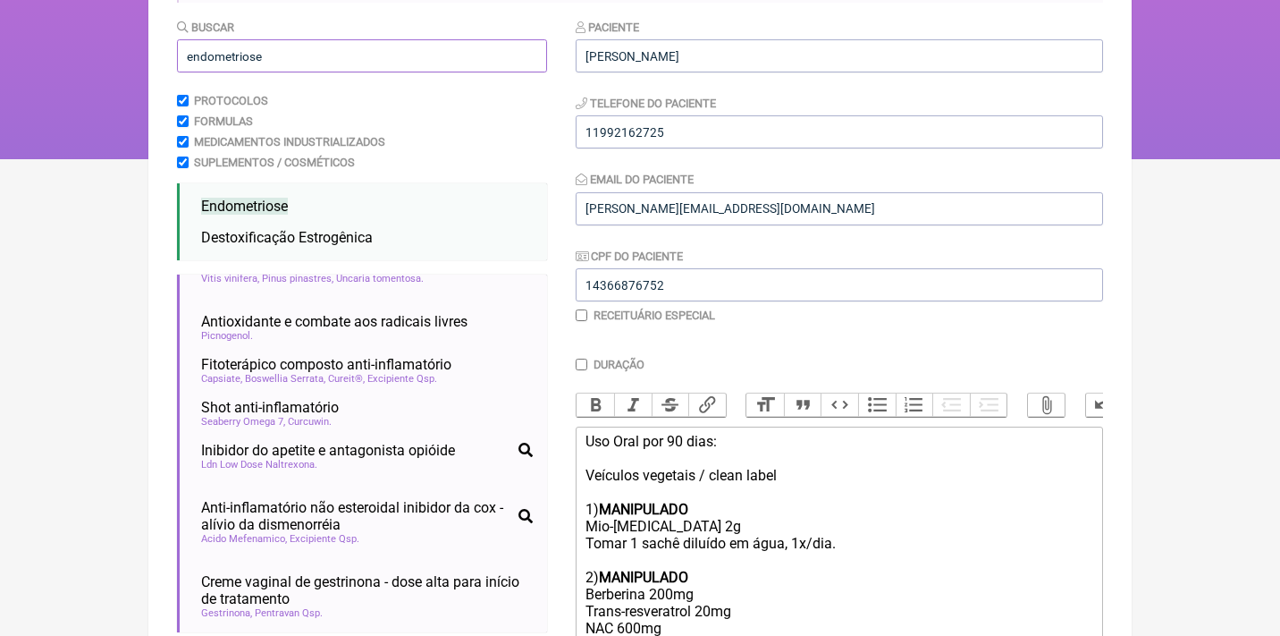
drag, startPoint x: 292, startPoint y: 54, endPoint x: 116, endPoint y: 45, distance: 176.3
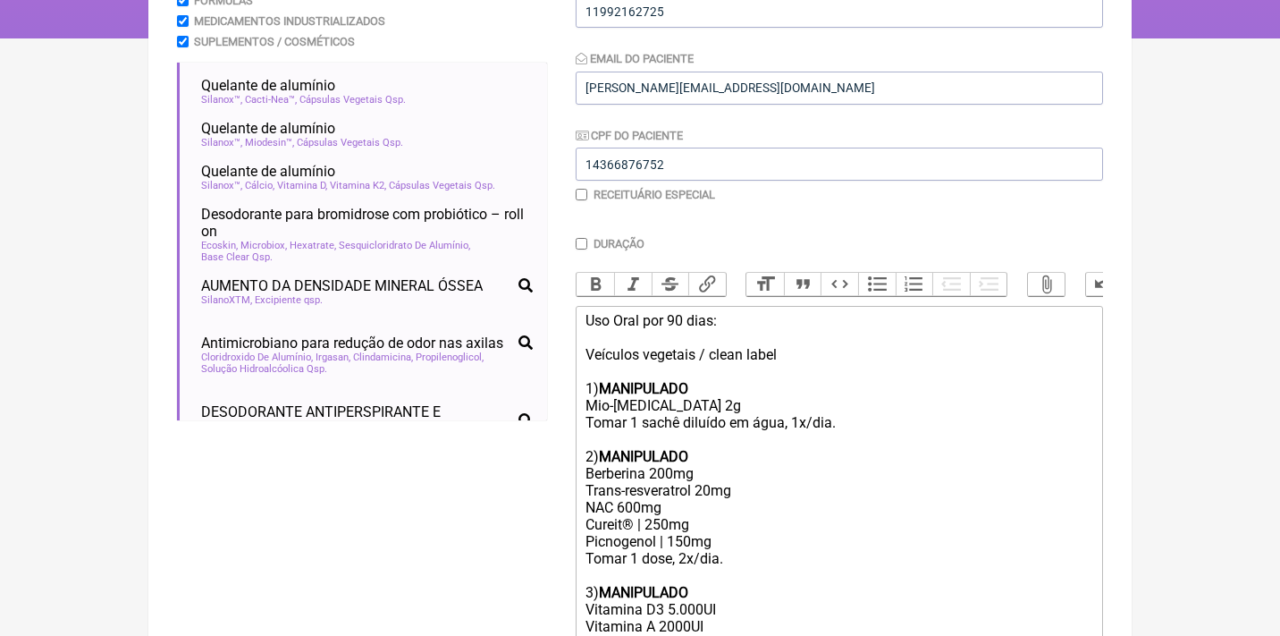
scroll to position [320, 0]
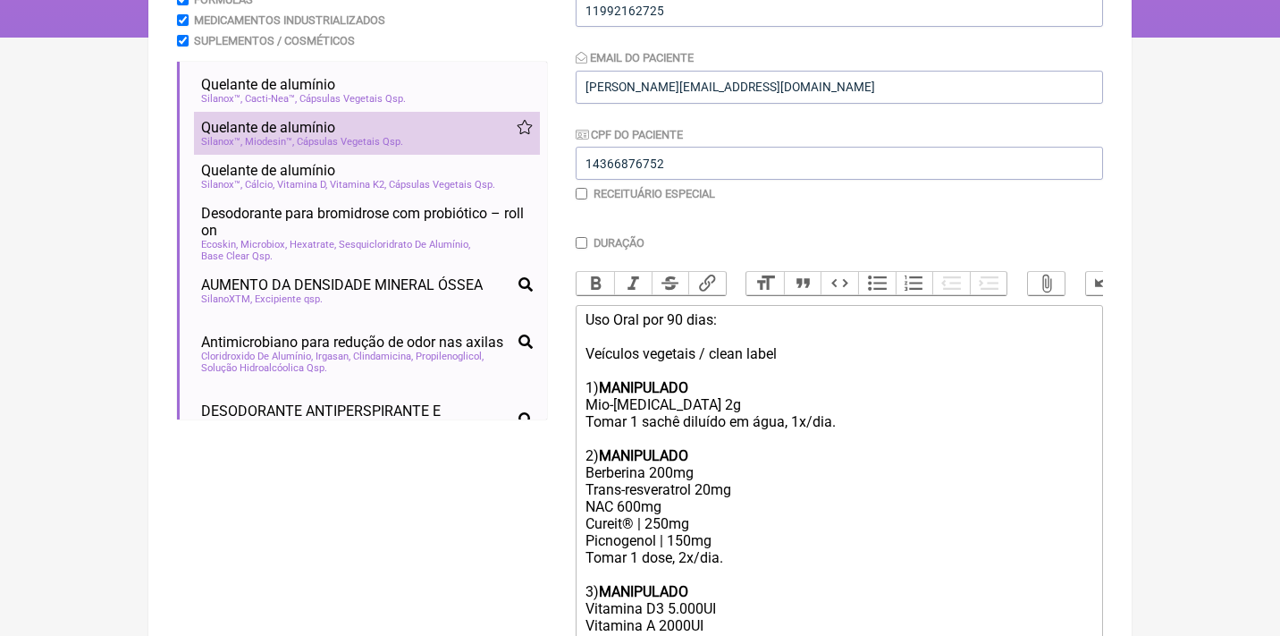
type input "aLUMINIO"
click at [280, 136] on span "Miodesin™" at bounding box center [269, 142] width 49 height 12
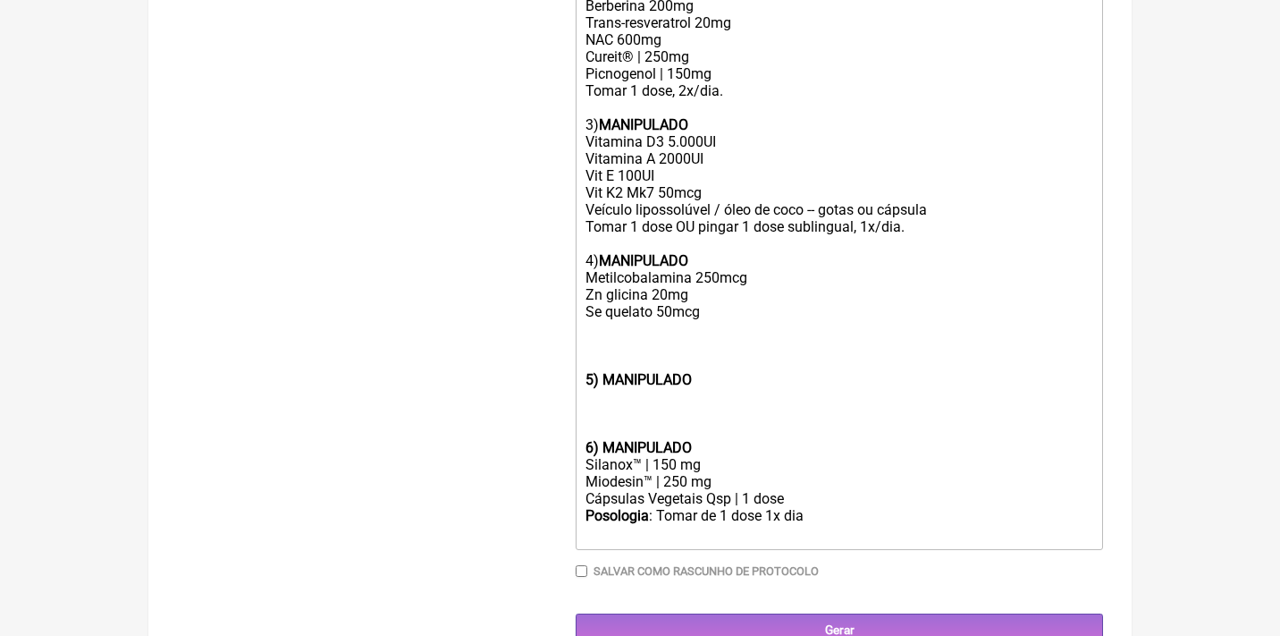
scroll to position [786, 0]
drag, startPoint x: 716, startPoint y: 413, endPoint x: 574, endPoint y: 400, distance: 142.7
click at [575, 406] on form "Buscar aLUMINIO Protocolos Formulas Medicamentos Industrializados Suplementos /…" at bounding box center [640, 39] width 926 height 1217
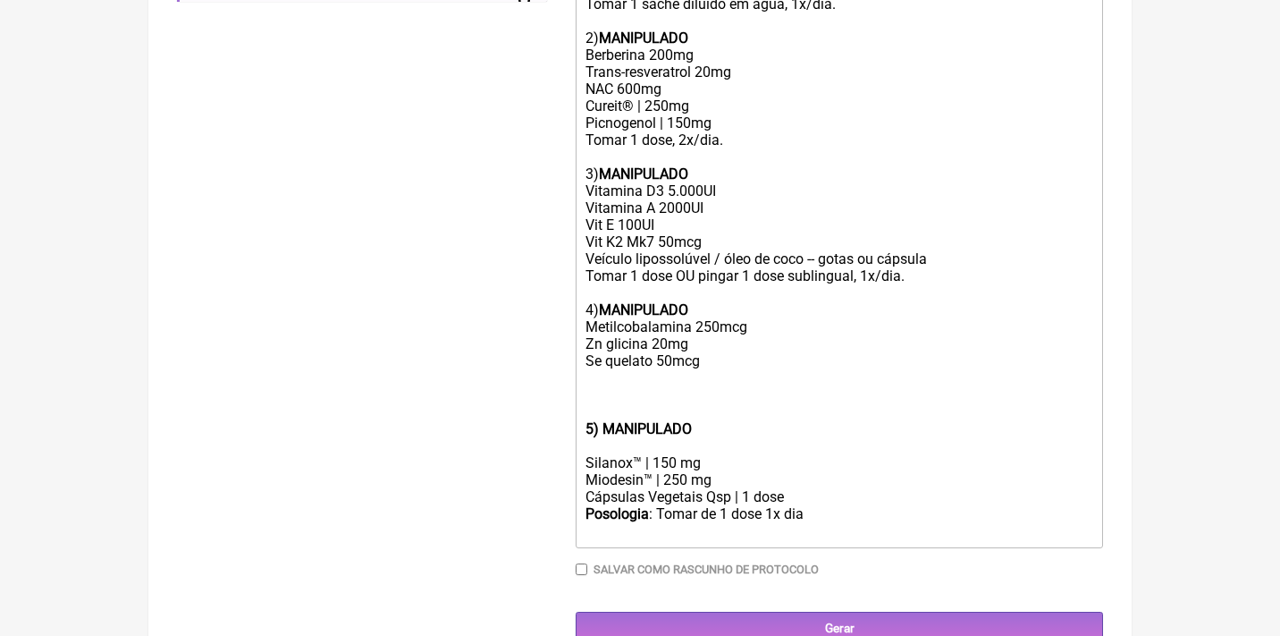
scroll to position [721, 0]
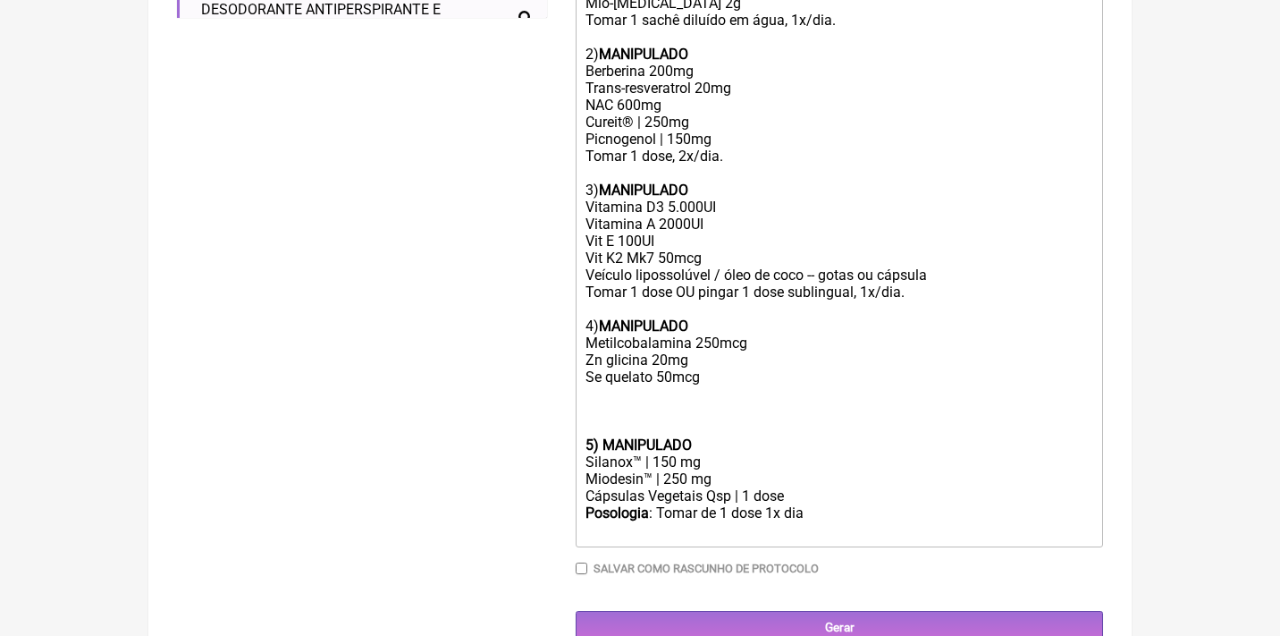
click at [586, 436] on strong "5) MANIPULADO" at bounding box center [639, 444] width 106 height 17
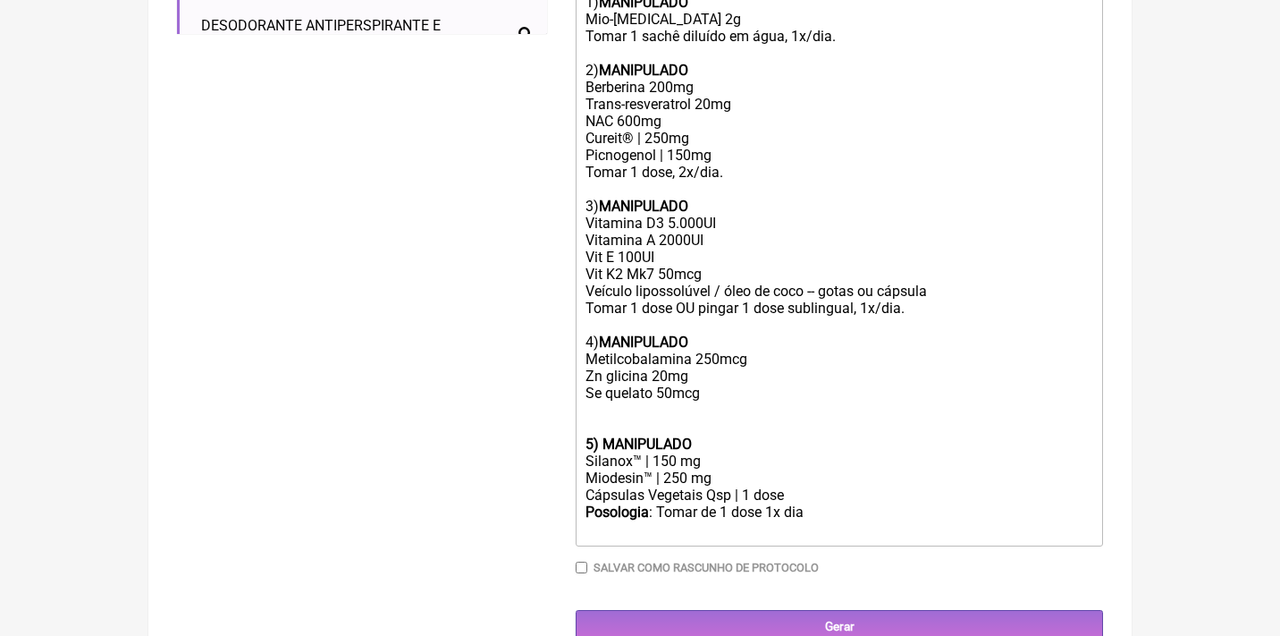
scroll to position [689, 0]
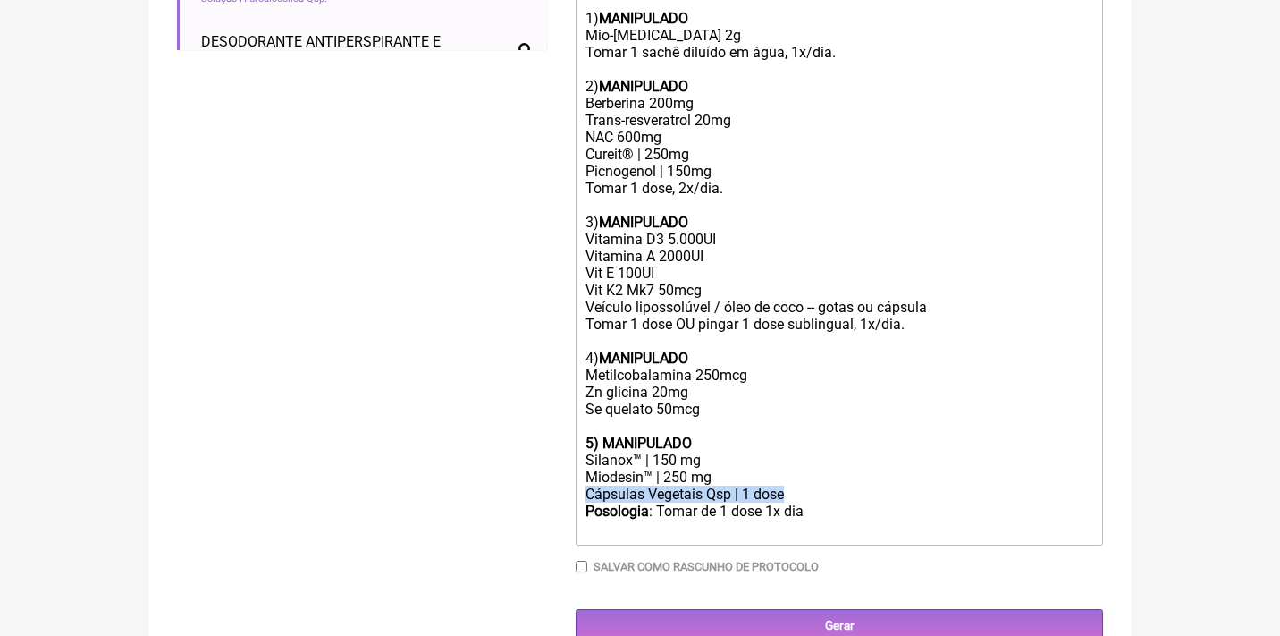
drag, startPoint x: 797, startPoint y: 463, endPoint x: 578, endPoint y: 464, distance: 219.9
click at [578, 464] on trix-editor "Uso Oral por 90 dias: Veículos vegetais / clean label 1) MANIPULADO Mio-[MEDICA…" at bounding box center [839, 241] width 527 height 610
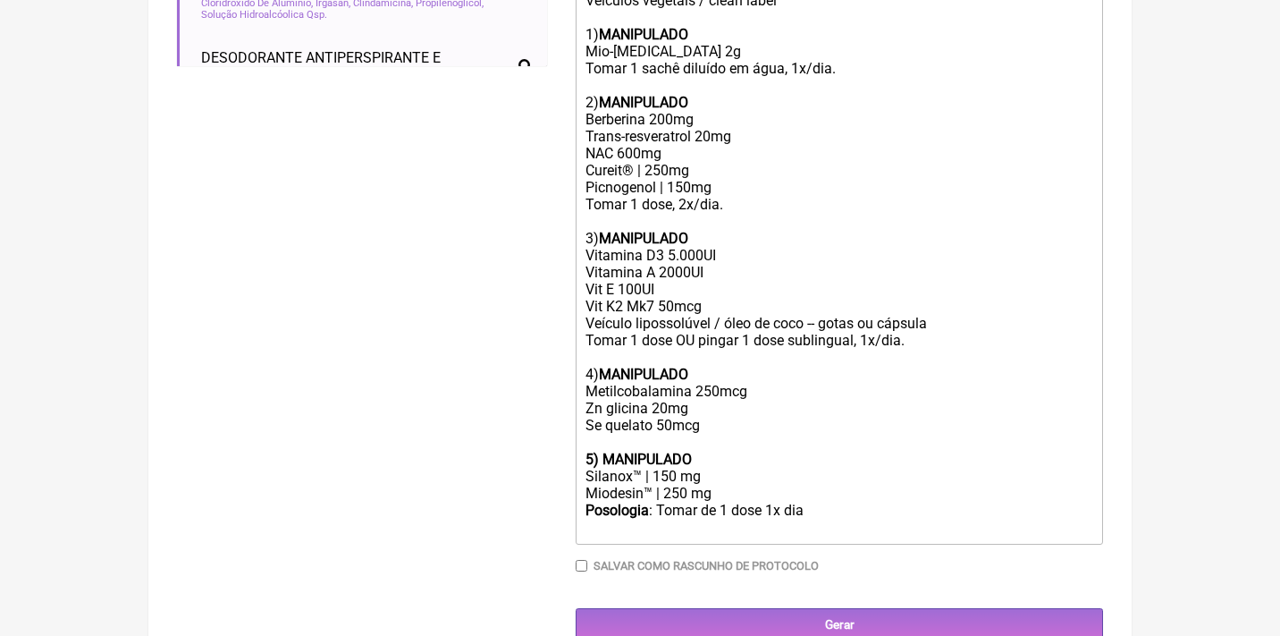
click at [845, 502] on div "Posologia : Tomar de 1 dose 1x dia ㅤ" at bounding box center [840, 520] width 508 height 36
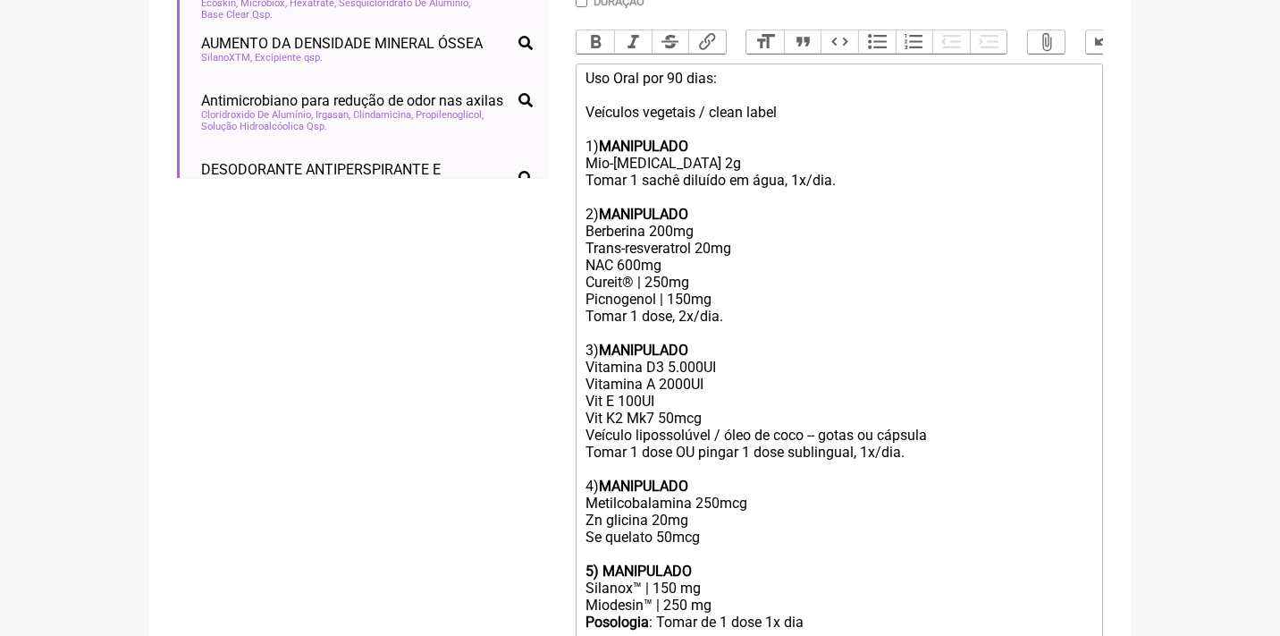
scroll to position [670, 0]
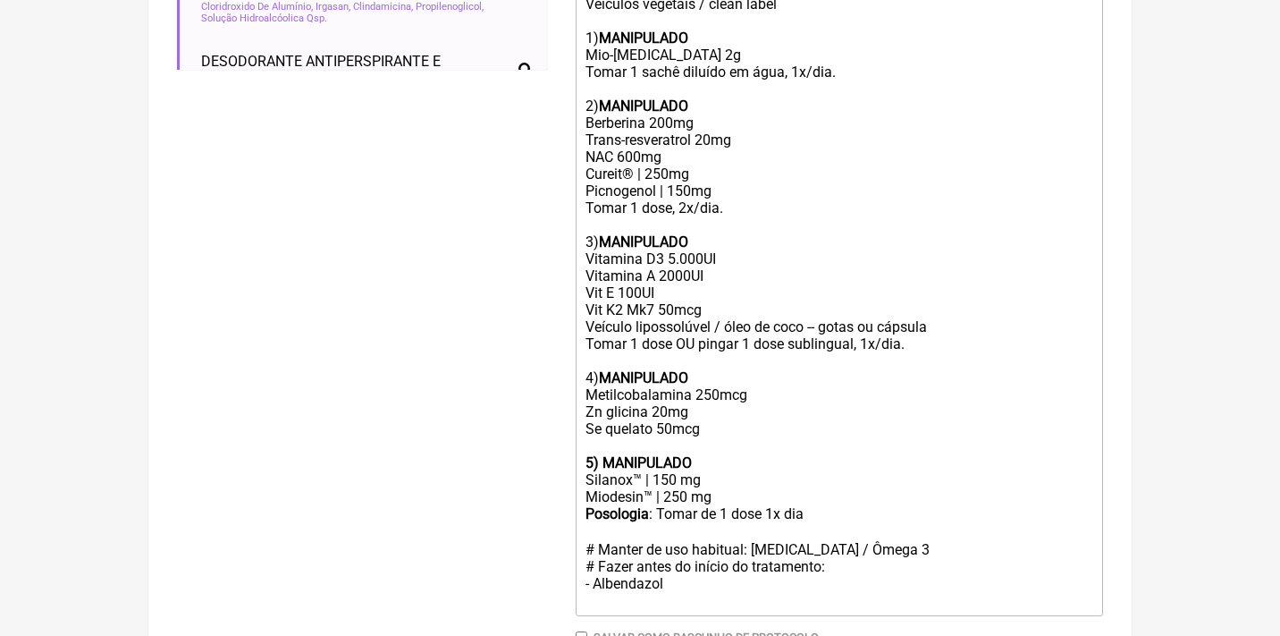
click at [884, 523] on div "Posologia : Tomar de 1 dose 1x dia ㅤ # Manter de uso habitual: [MEDICAL_DATA] /…" at bounding box center [840, 557] width 508 height 104
click at [886, 515] on div "Posologia : Tomar de 1 dose 1x dia ㅤ # Manter de uso habitual: [MEDICAL_DATA] /…" at bounding box center [840, 557] width 508 height 104
click at [717, 569] on div "Posologia : Tomar de 1 dose 1x dia ㅤ # Manter de uso habitual: [MEDICAL_DATA] /…" at bounding box center [840, 565] width 508 height 121
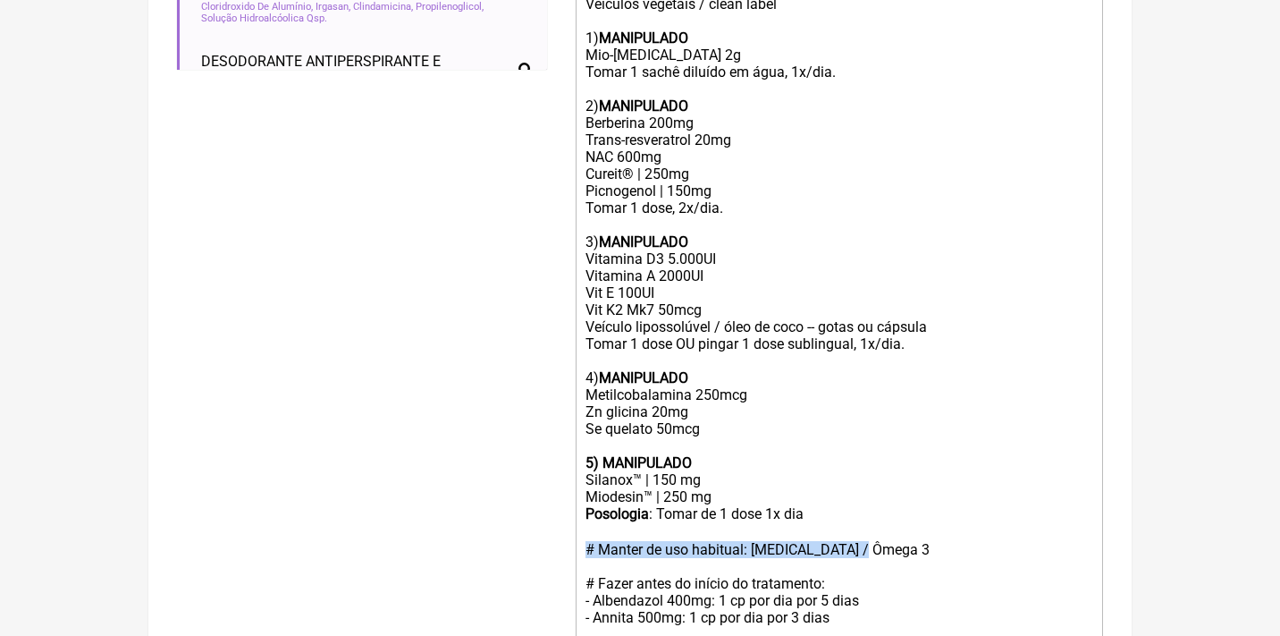
drag, startPoint x: 876, startPoint y: 515, endPoint x: 567, endPoint y: 510, distance: 309.4
click at [569, 512] on form "Buscar aLUMINIO Protocolos Formulas Medicamentos Industrializados Suplementos /…" at bounding box center [640, 164] width 926 height 1234
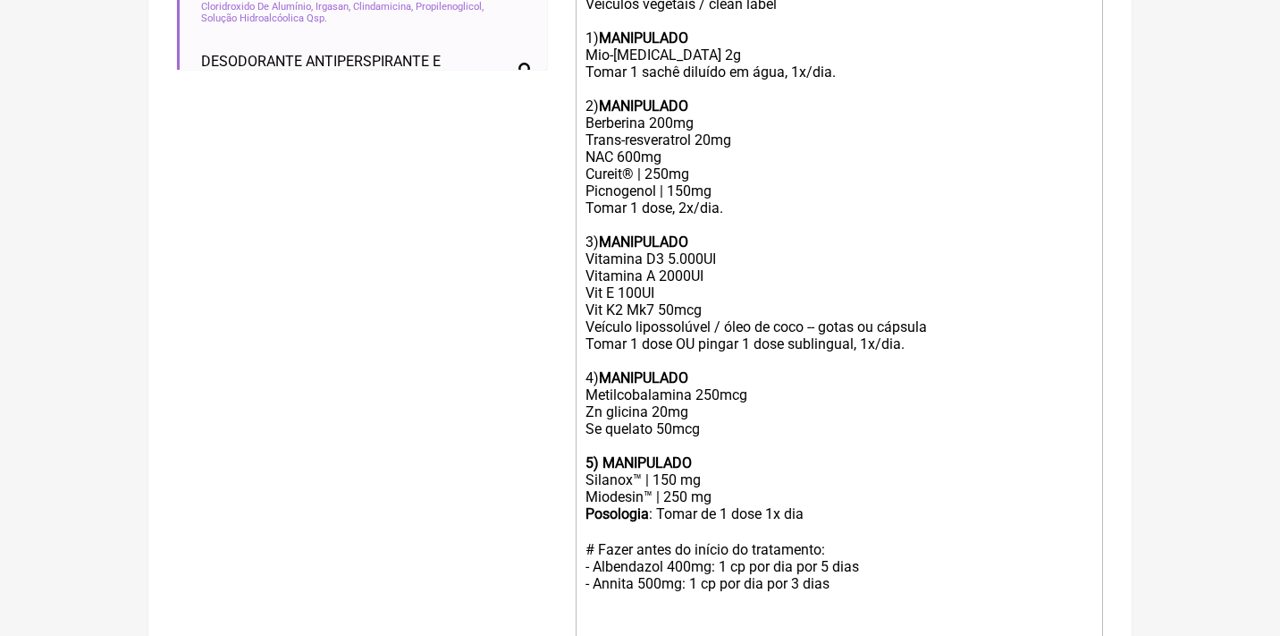
click at [852, 552] on div "Posologia : Tomar de 1 dose 1x dia ㅤ # Fazer antes do início do tratamento: - A…" at bounding box center [840, 574] width 508 height 138
paste trix-editor "# Manter de uso habitual: [MEDICAL_DATA] / Ômega 3&nbsp;"
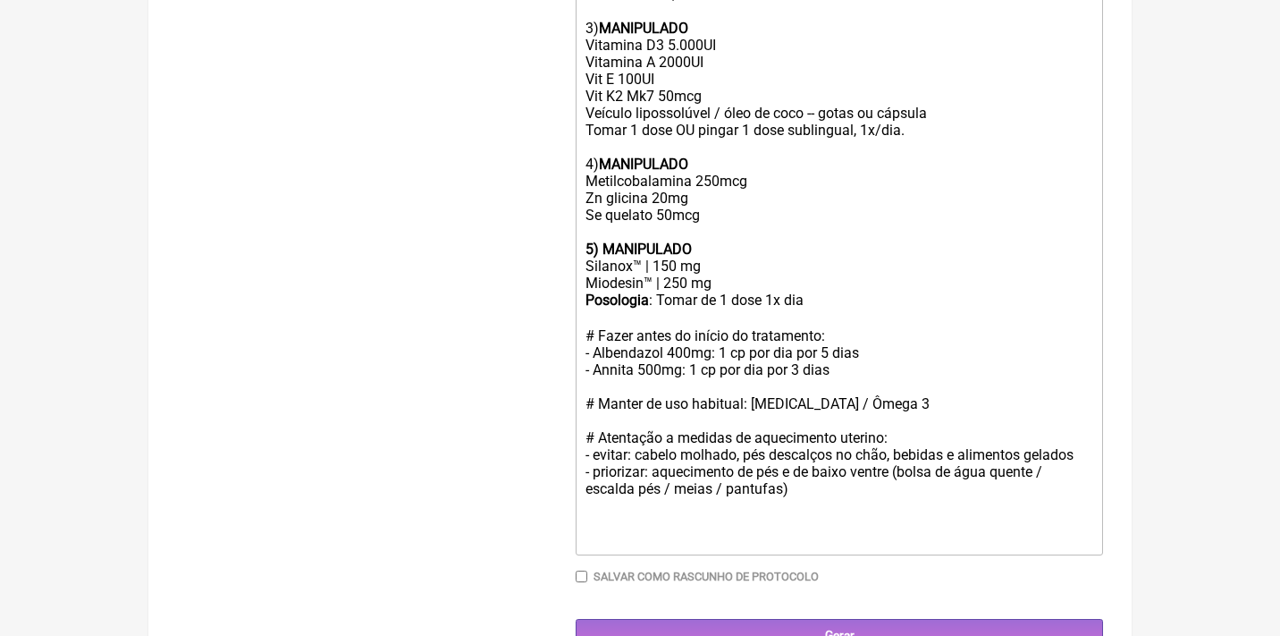
scroll to position [882, 0]
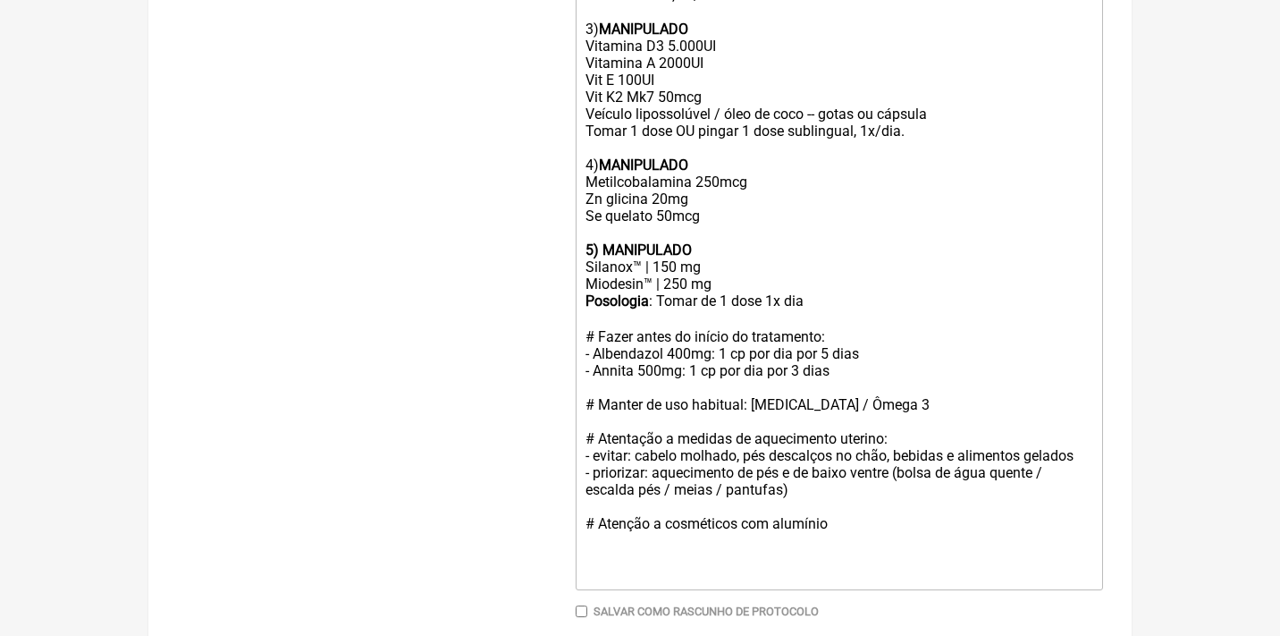
type trix-editor "<lor>Ips Dolo sit 01 amet:<co><ad>Elitsedd eiusmodt / incid utlab <et><do>1) <m…"
